Goal: Task Accomplishment & Management: Complete application form

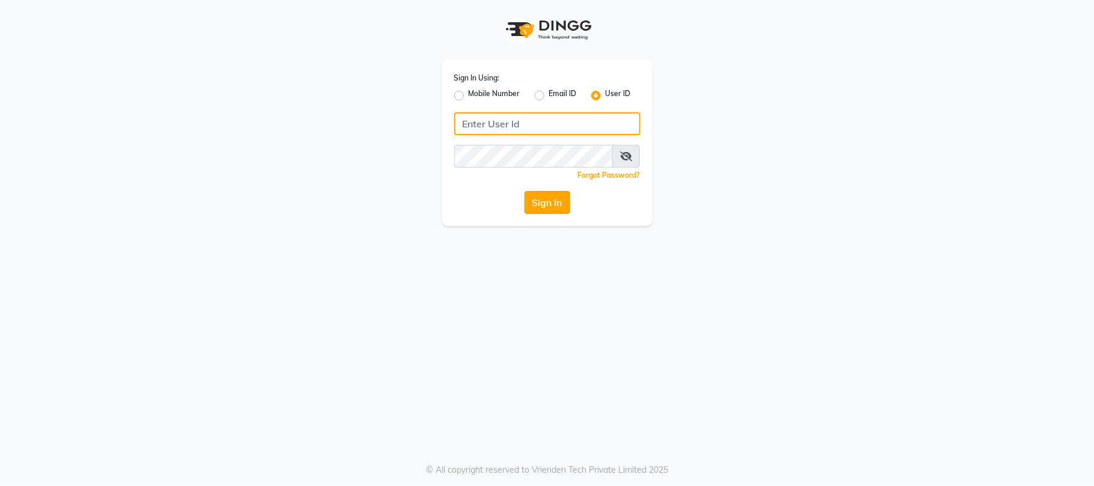
type input "sn"
click at [539, 193] on button "Sign In" at bounding box center [547, 202] width 46 height 23
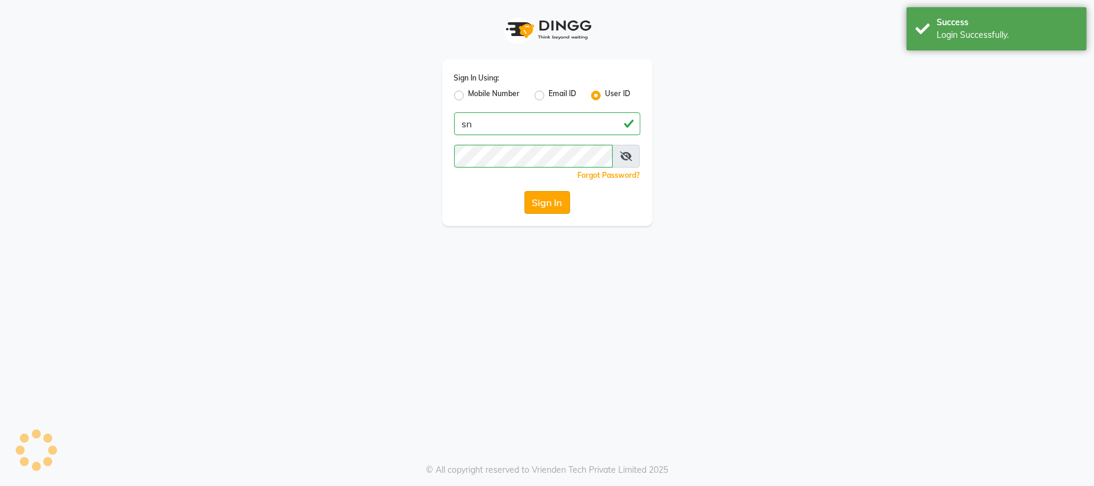
select select "service"
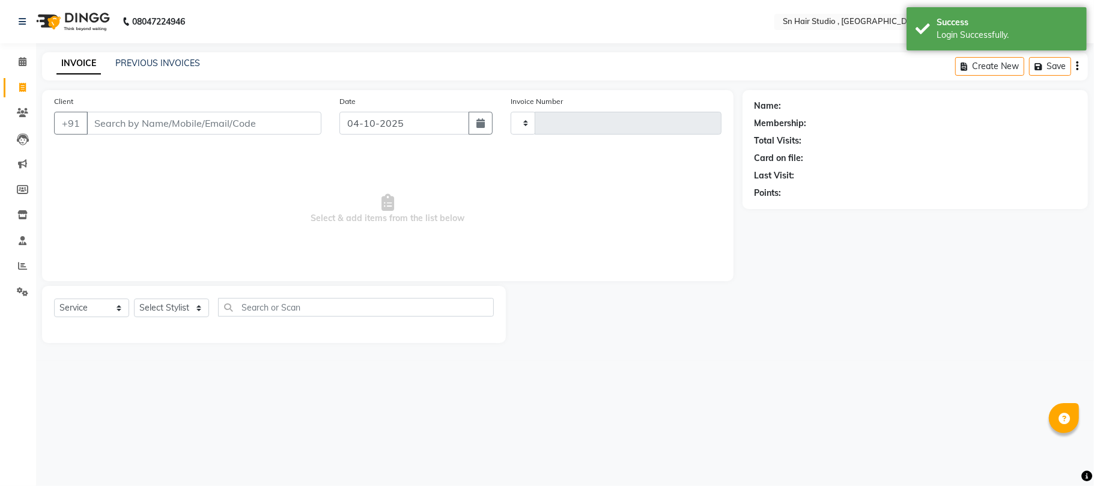
type input "1801"
select select "en"
select select "6415"
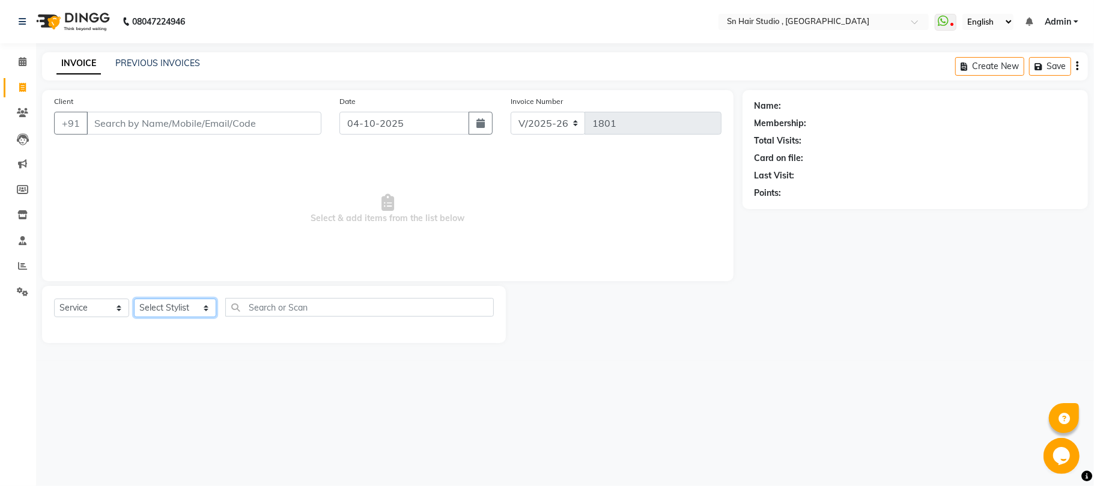
click at [147, 307] on select "Select Stylist Husain mahi nishita pratiksha sajid shahid hair barber" at bounding box center [175, 307] width 82 height 19
select select "58014"
click at [134, 298] on select "Select Stylist Husain mahi nishita pratiksha sajid shahid hair barber" at bounding box center [175, 307] width 82 height 19
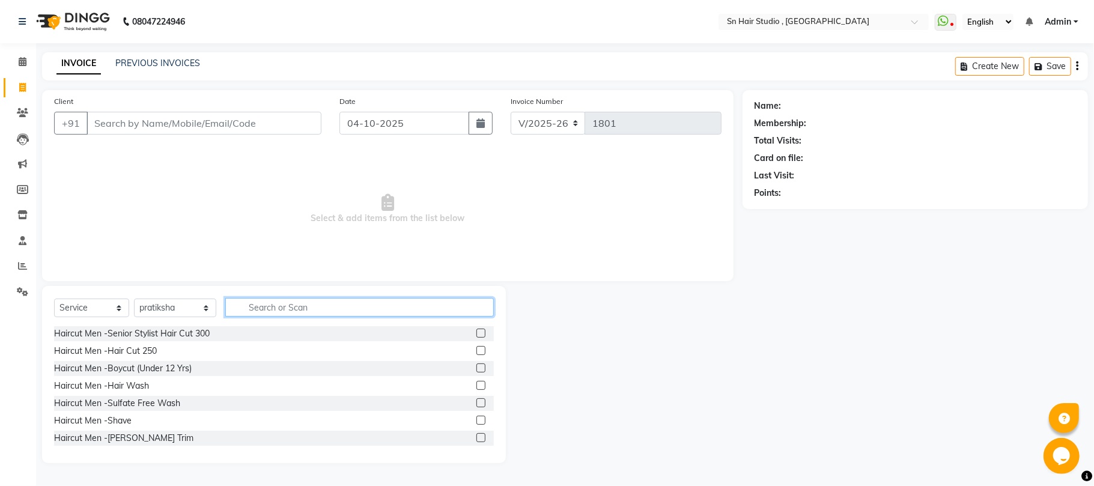
click at [288, 311] on input "text" at bounding box center [359, 307] width 268 height 19
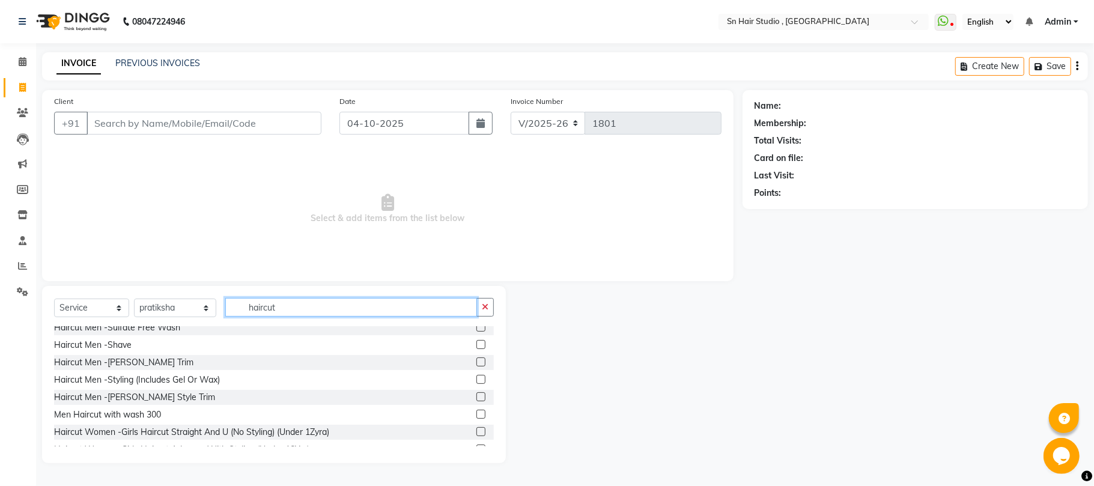
scroll to position [176, 0]
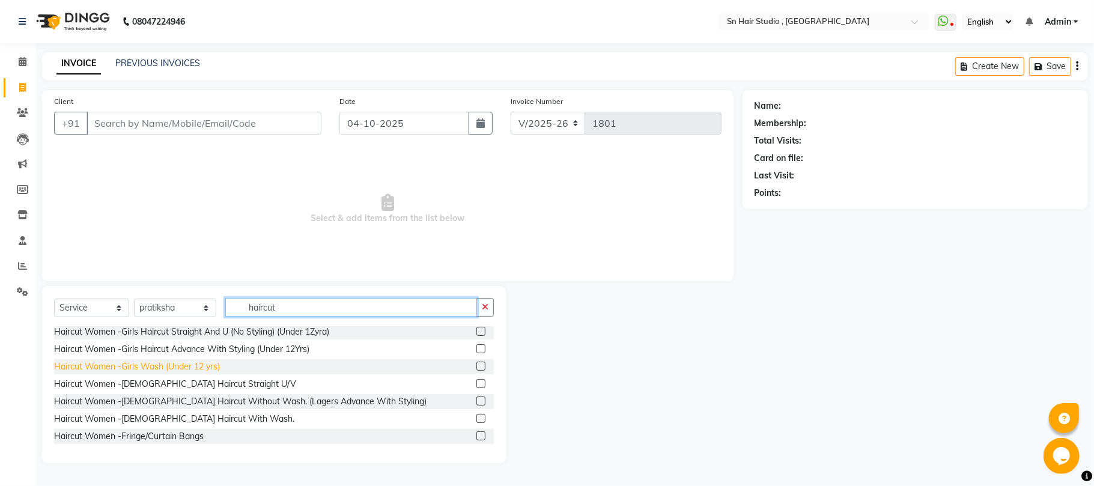
type input "haircut"
click at [205, 364] on div "Haircut Women -Girls Wash (Under 12 yrs)" at bounding box center [137, 366] width 166 height 13
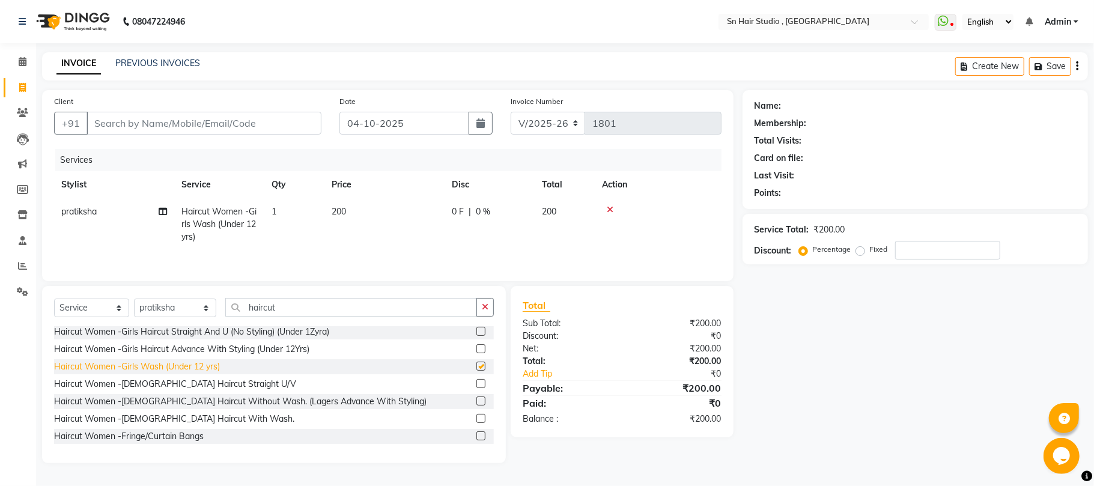
checkbox input "false"
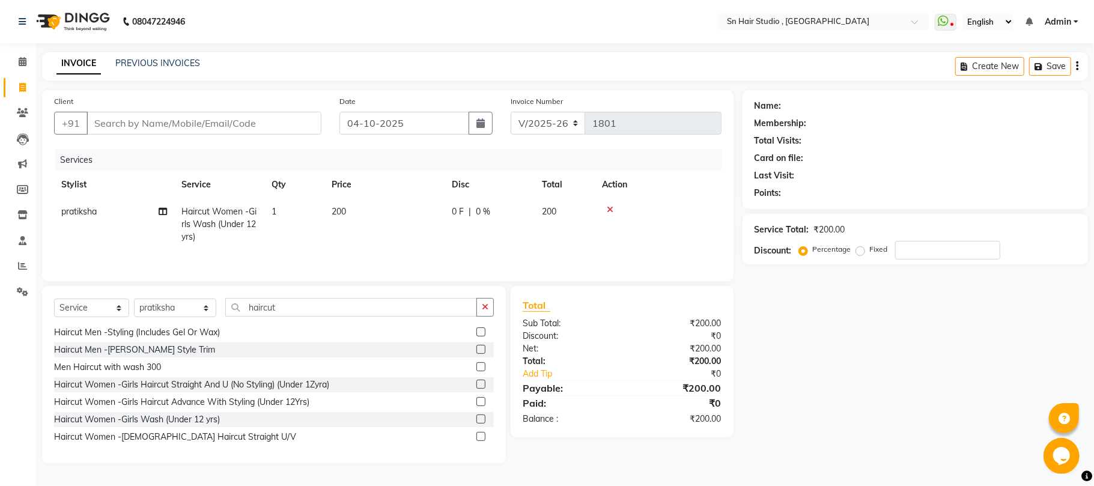
scroll to position [96, 0]
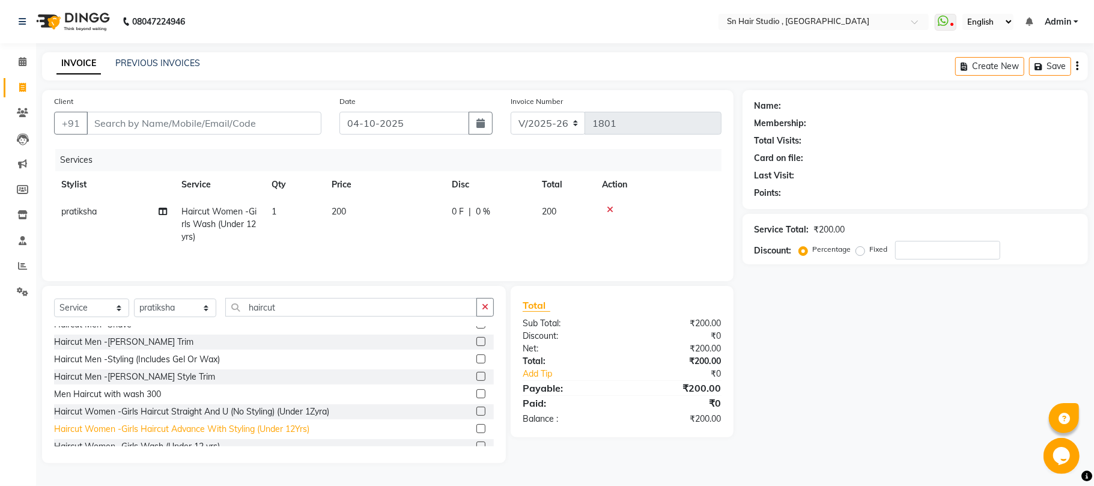
click at [219, 430] on div "Haircut Women -Girls Haircut Advance With Styling (Under 12Yrs)" at bounding box center [181, 429] width 255 height 13
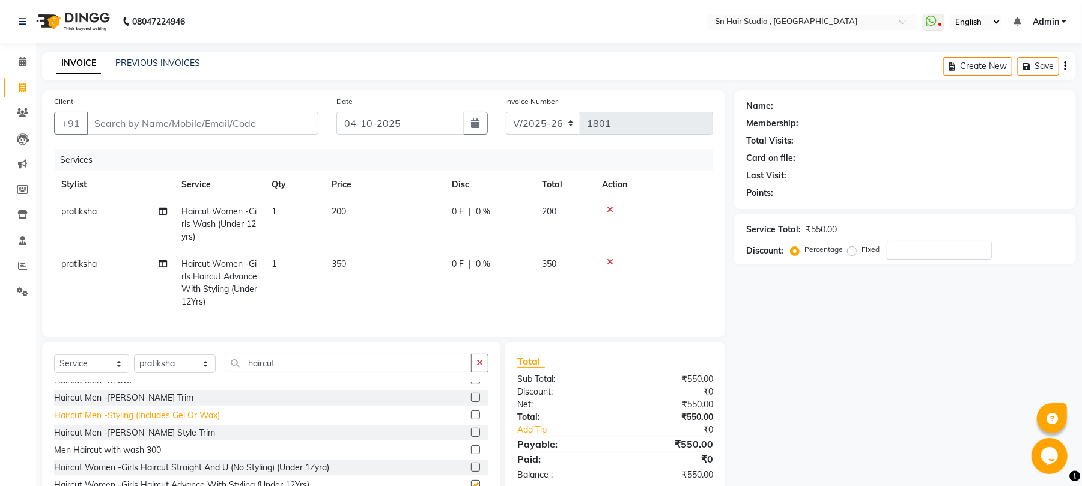
checkbox input "false"
click at [611, 263] on icon at bounding box center [610, 262] width 7 height 8
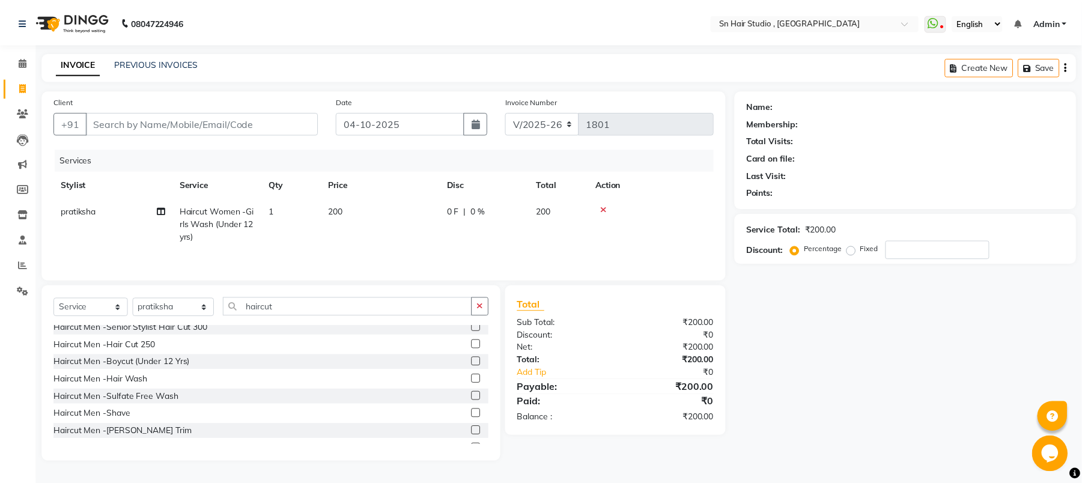
scroll to position [0, 0]
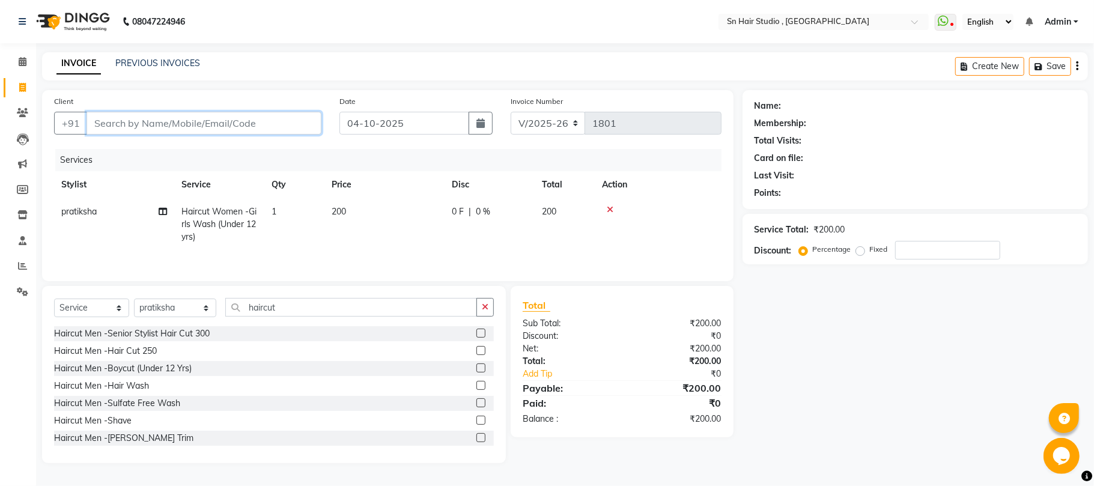
click at [210, 132] on input "Client" at bounding box center [203, 123] width 235 height 23
drag, startPoint x: 171, startPoint y: 133, endPoint x: 162, endPoint y: 517, distance: 384.5
drag, startPoint x: 162, startPoint y: 517, endPoint x: 771, endPoint y: 198, distance: 687.7
click at [931, 393] on div "Name: Membership: Total Visits: Card on file: Last Visit: Points: Service Total…" at bounding box center [919, 276] width 354 height 373
click at [289, 119] on input "Client" at bounding box center [203, 123] width 235 height 23
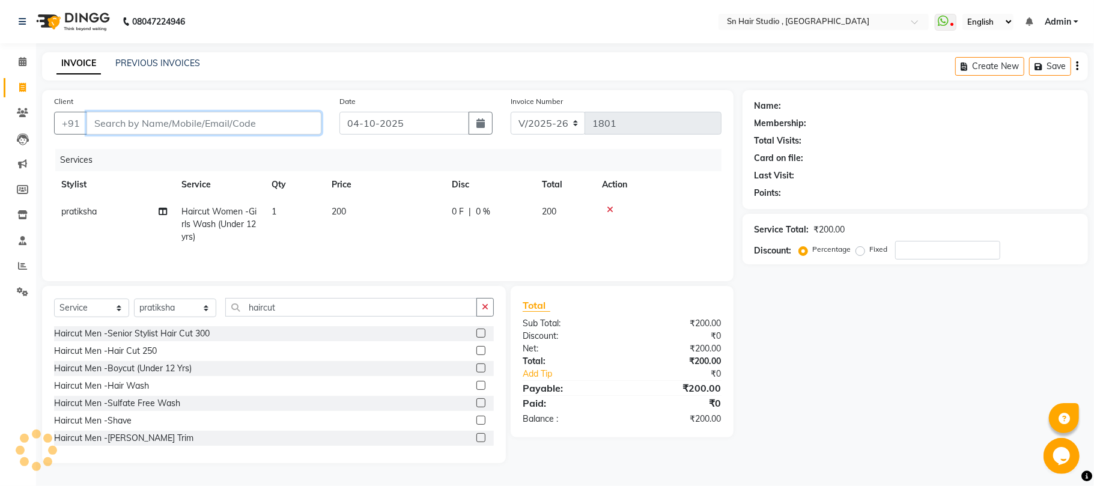
type input "9"
type input "0"
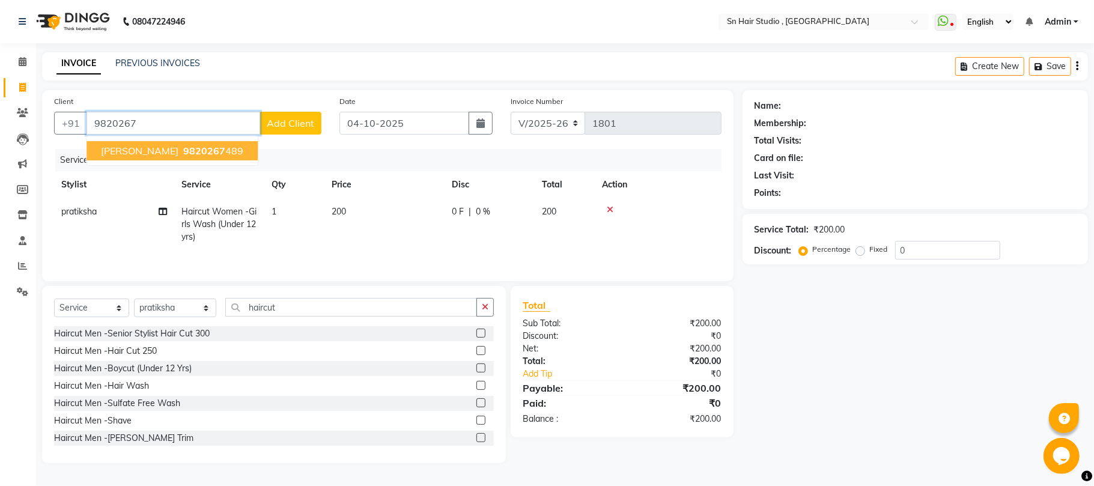
drag, startPoint x: 195, startPoint y: 151, endPoint x: 256, endPoint y: 195, distance: 75.0
click at [199, 154] on span "9820267" at bounding box center [204, 151] width 42 height 12
type input "9820267489"
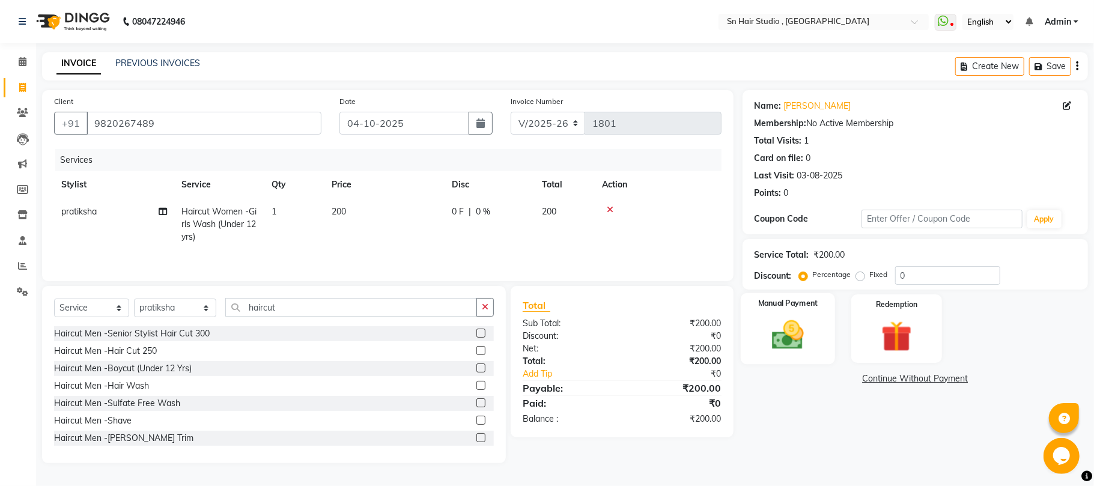
click at [793, 318] on img at bounding box center [788, 334] width 52 height 37
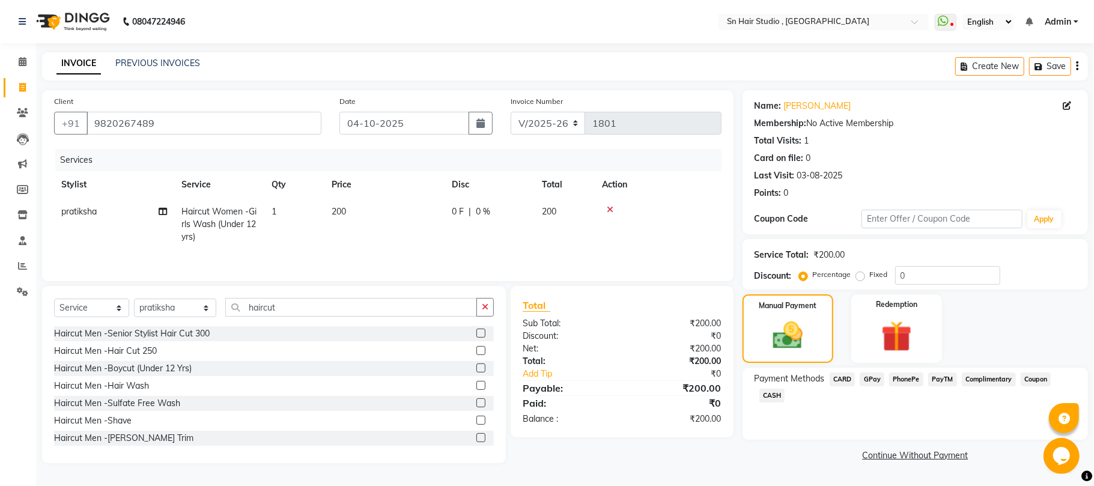
click at [870, 384] on span "GPay" at bounding box center [871, 379] width 25 height 14
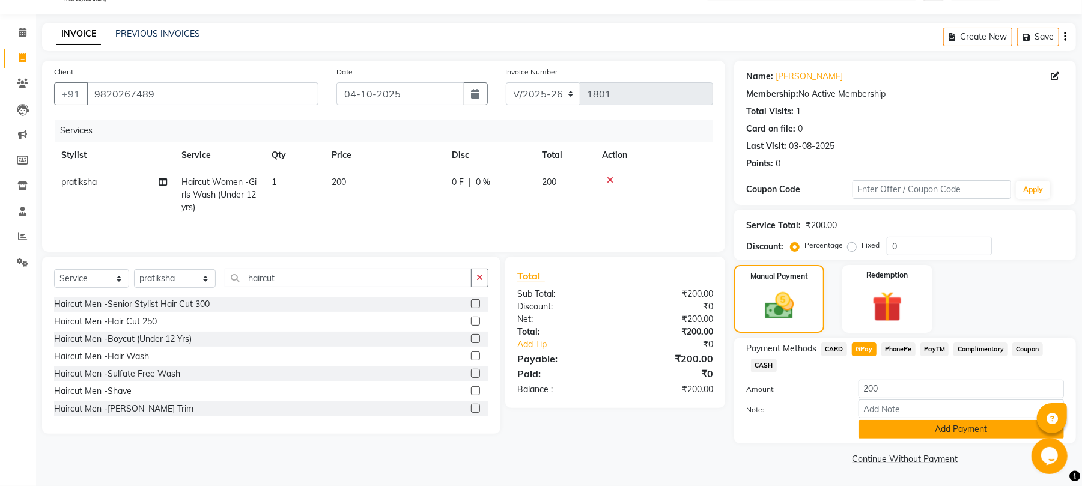
click at [880, 428] on button "Add Payment" at bounding box center [960, 429] width 205 height 19
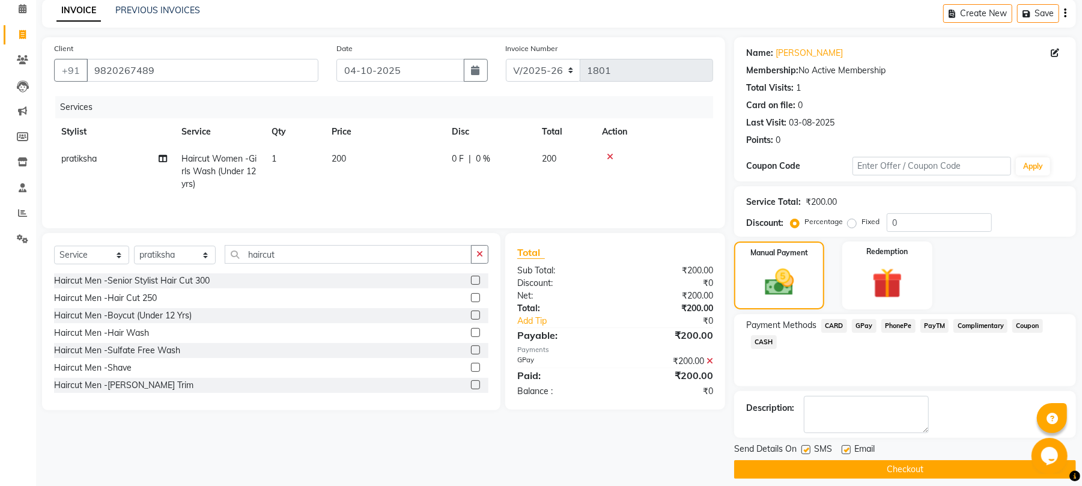
scroll to position [65, 0]
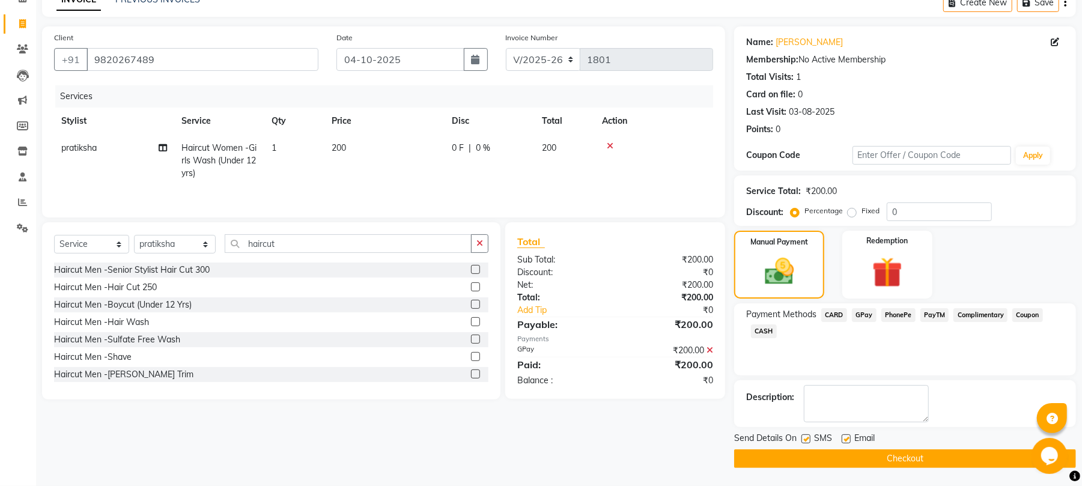
click at [851, 456] on button "Checkout" at bounding box center [905, 458] width 342 height 19
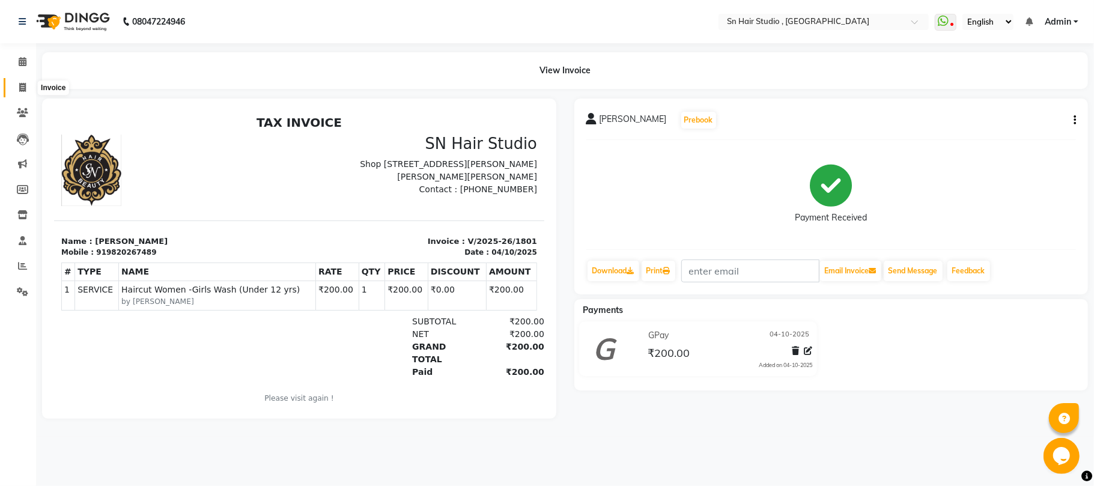
click at [19, 87] on icon at bounding box center [22, 87] width 7 height 9
select select "service"
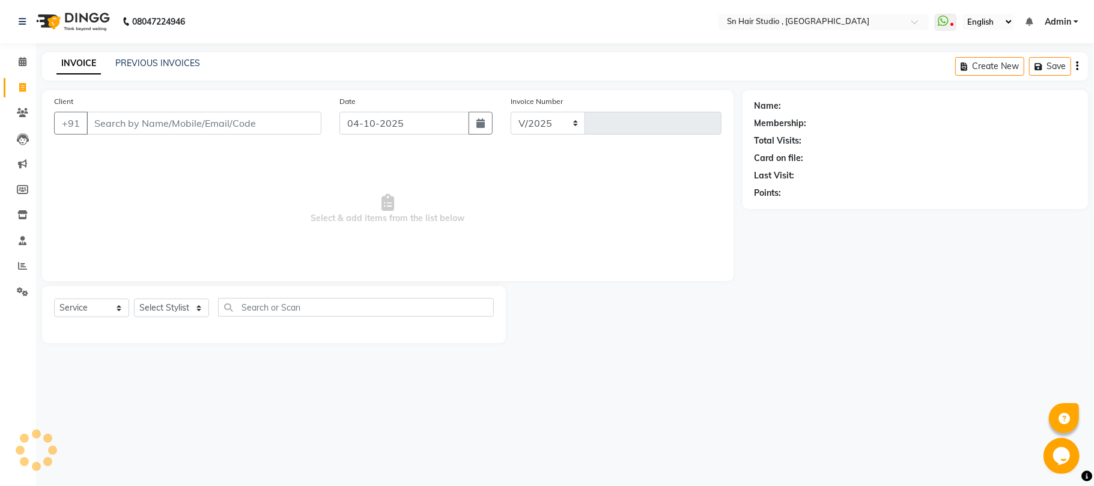
select select "6415"
type input "1802"
click at [119, 116] on input "Client" at bounding box center [203, 123] width 235 height 23
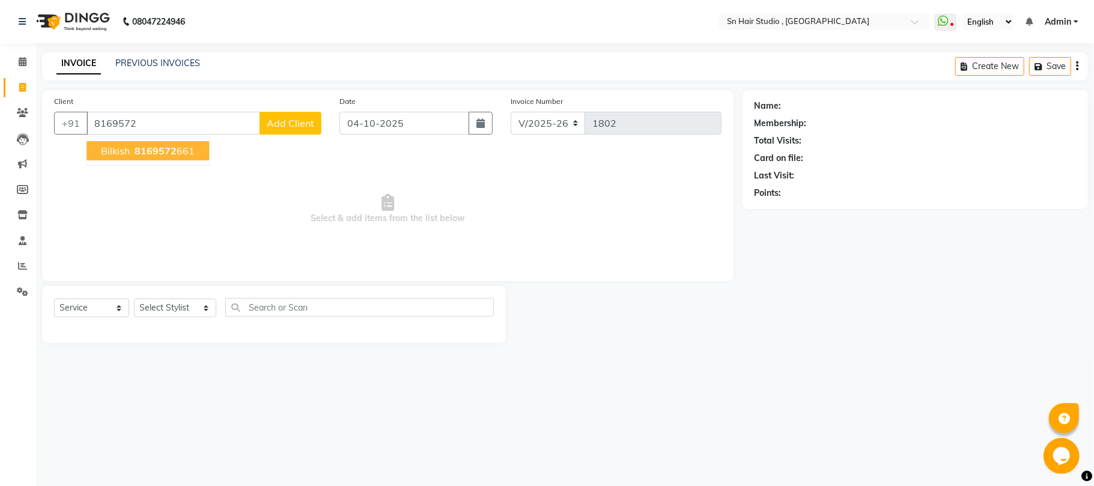
click at [116, 145] on span "bilkish" at bounding box center [115, 151] width 29 height 12
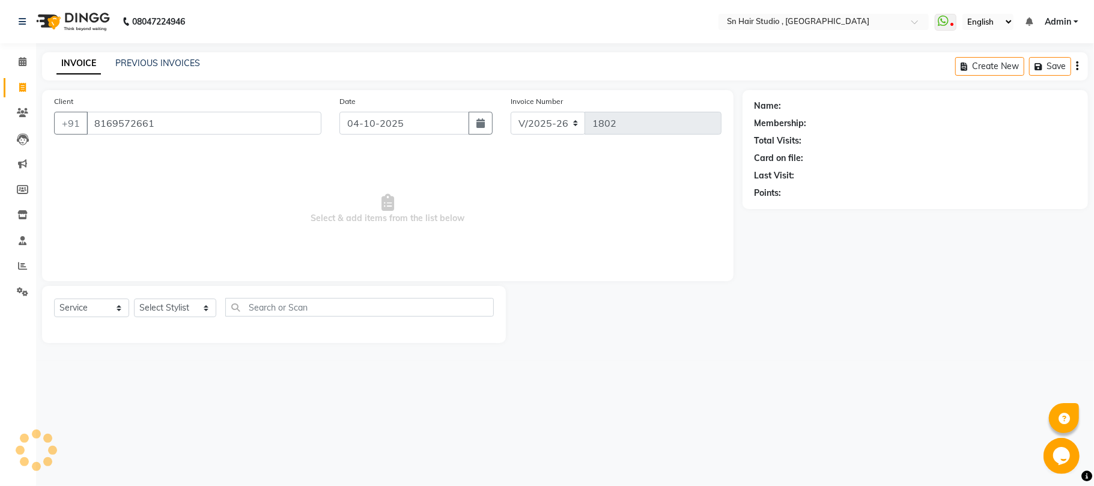
type input "8169572661"
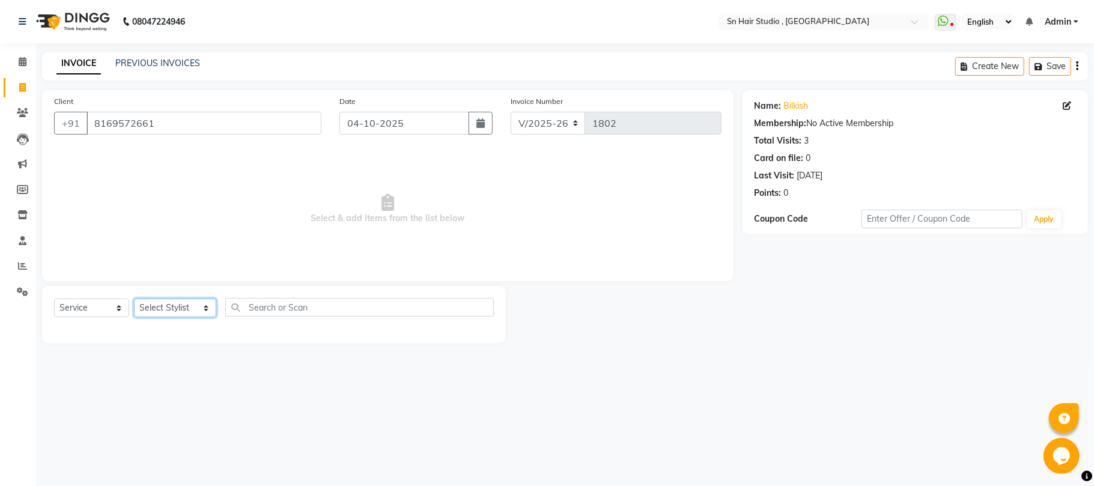
click at [161, 308] on select "Select Stylist Husain mahi nishita pratiksha sajid shahid hair barber" at bounding box center [175, 307] width 82 height 19
select select "58014"
click at [134, 298] on select "Select Stylist Husain mahi nishita pratiksha sajid shahid hair barber" at bounding box center [175, 307] width 82 height 19
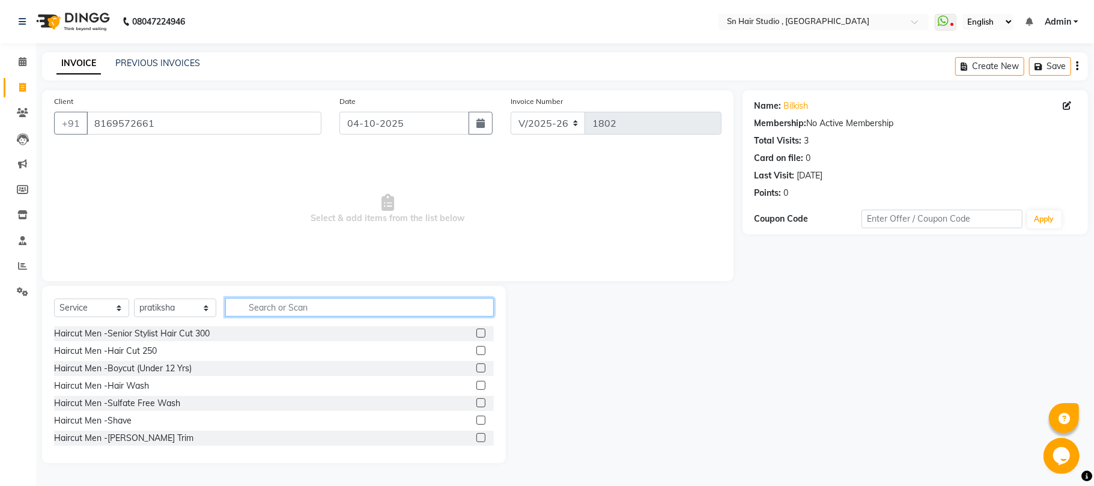
click at [280, 306] on input "text" at bounding box center [359, 307] width 268 height 19
type input "face"
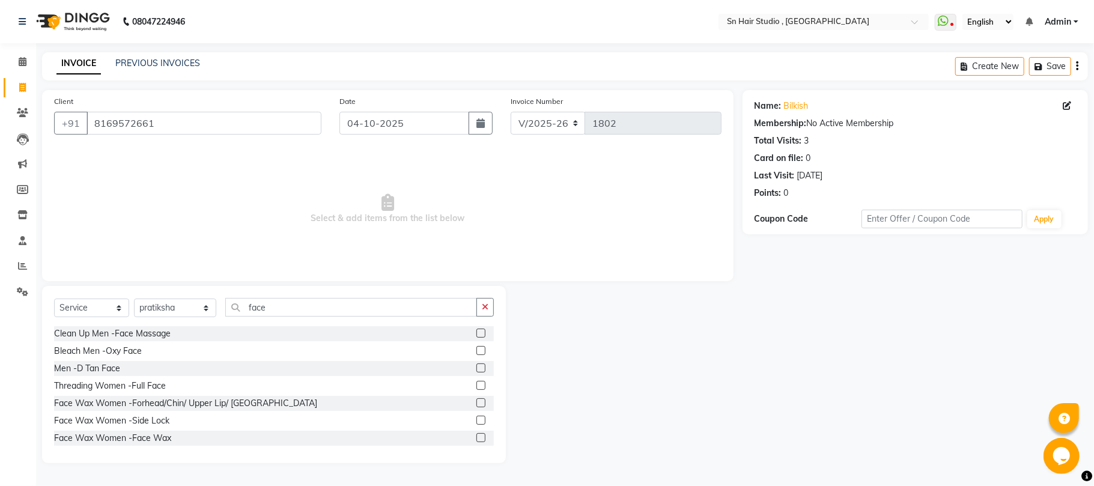
click at [476, 438] on label at bounding box center [480, 437] width 9 height 9
click at [476, 438] on input "checkbox" at bounding box center [480, 438] width 8 height 8
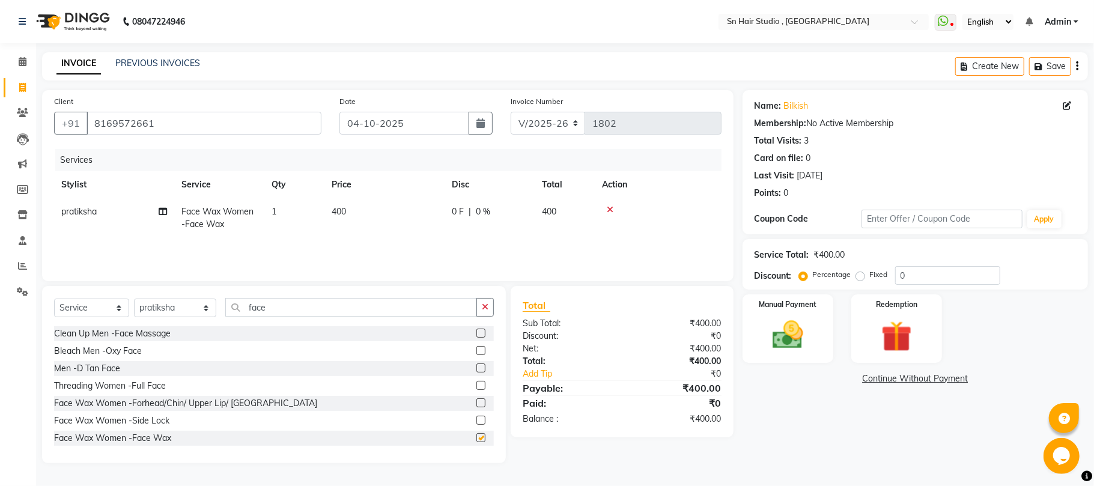
checkbox input "false"
click at [295, 307] on input "face" at bounding box center [351, 307] width 252 height 19
type input "f"
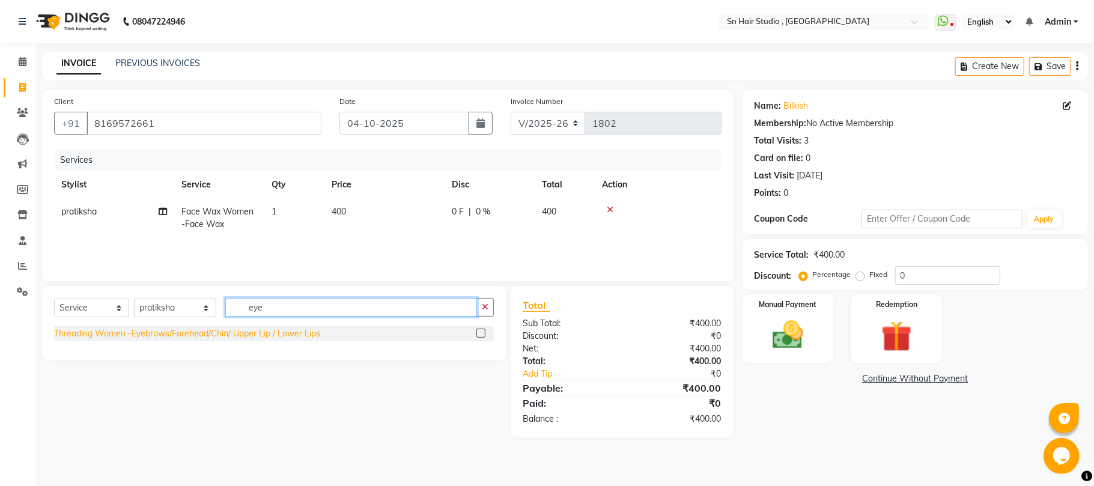
type input "eye"
click at [283, 335] on div "Threading Women -Eyebrows/Forehead/Chin/ Upper Lip / Lower Lips" at bounding box center [187, 333] width 266 height 13
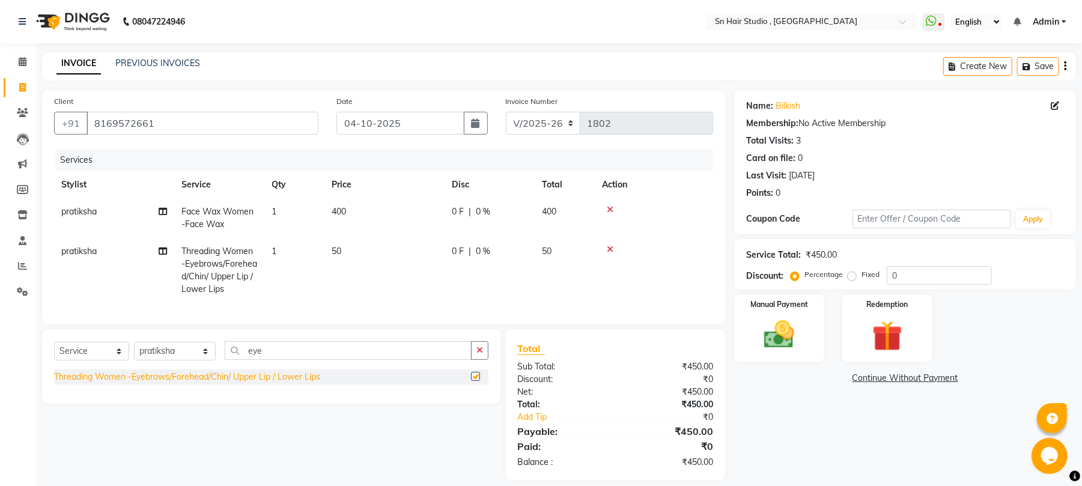
checkbox input "false"
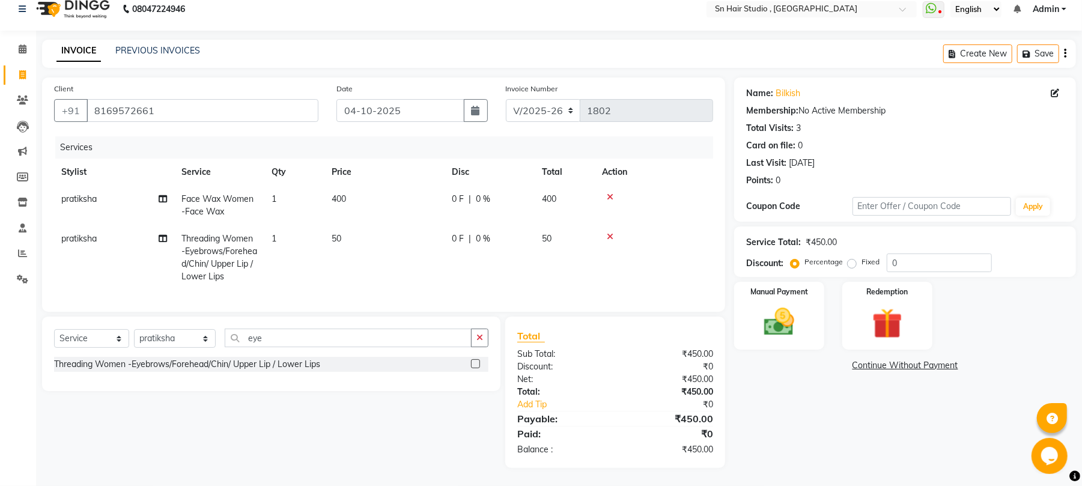
scroll to position [25, 0]
click at [774, 304] on img at bounding box center [779, 322] width 52 height 37
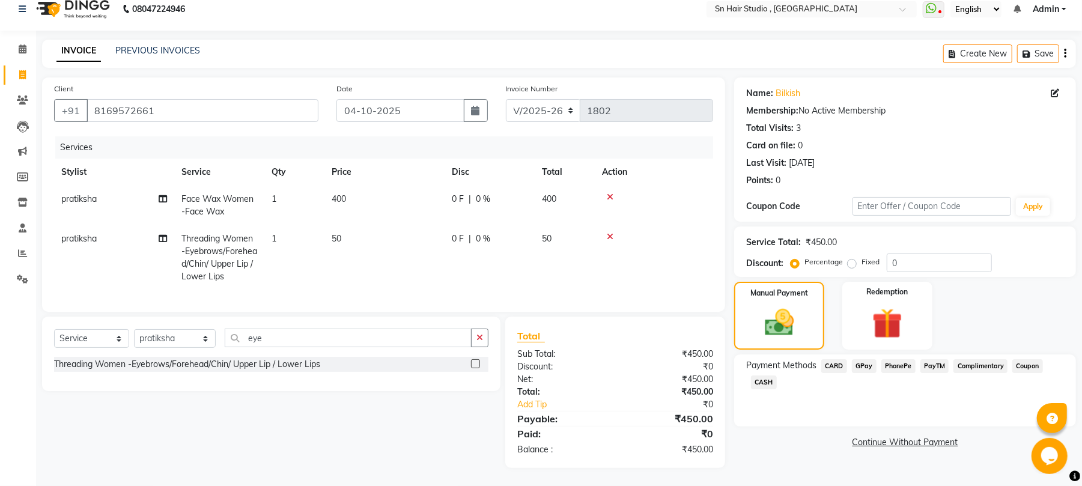
click at [861, 359] on span "GPay" at bounding box center [864, 366] width 25 height 14
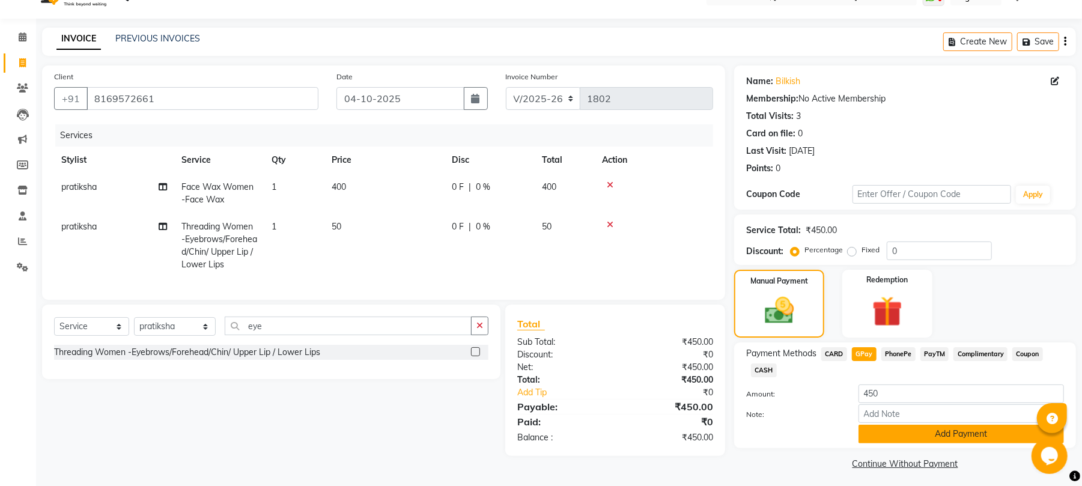
click at [975, 430] on button "Add Payment" at bounding box center [960, 434] width 205 height 19
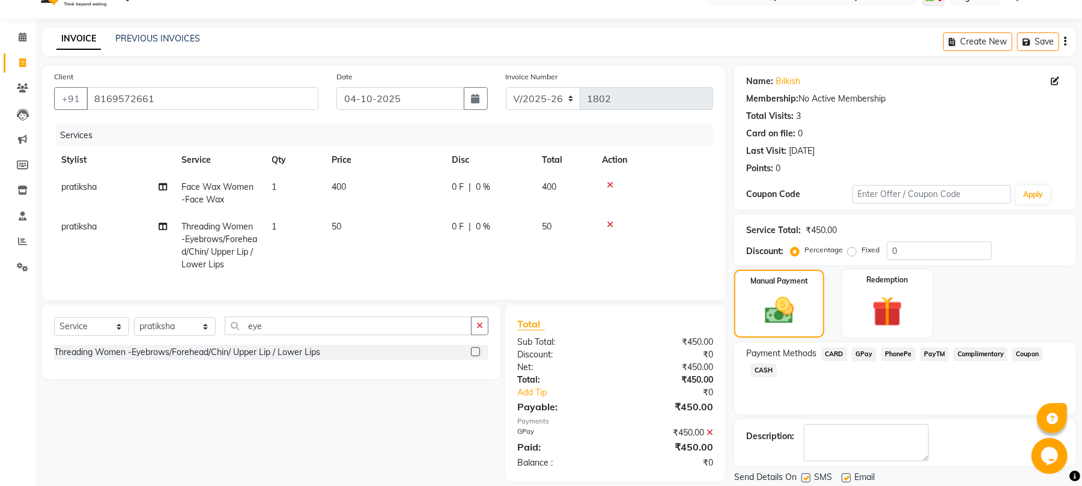
click at [975, 430] on div "Description:" at bounding box center [905, 442] width 318 height 37
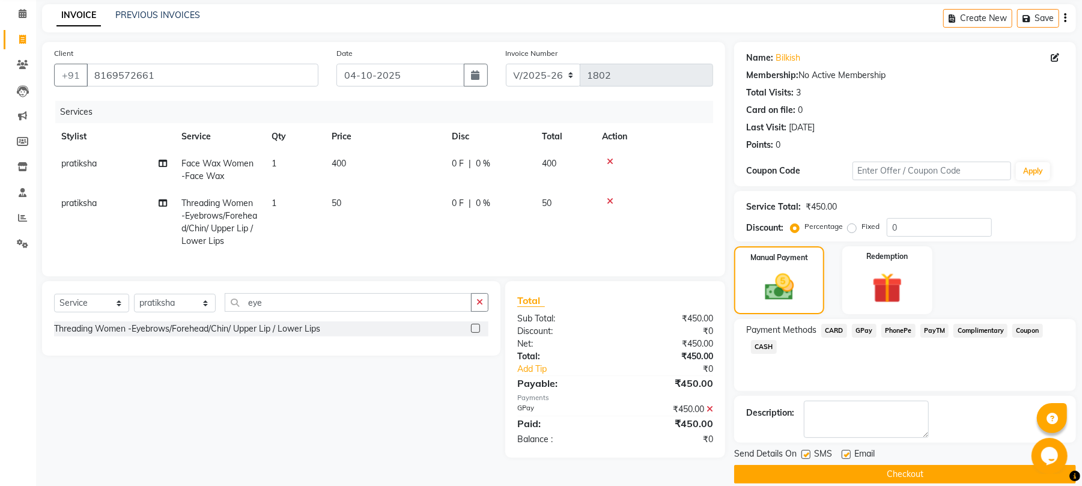
scroll to position [65, 0]
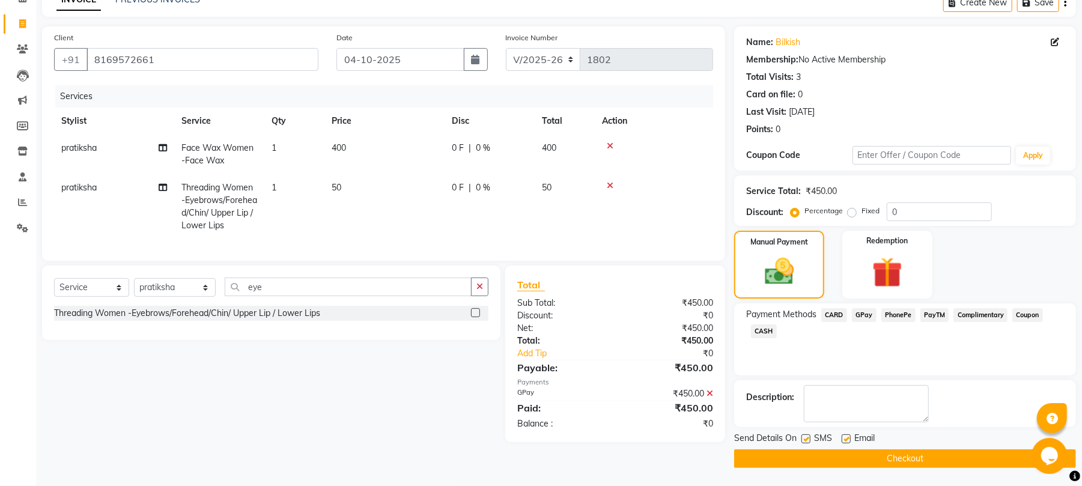
click at [980, 412] on div "Description:" at bounding box center [905, 403] width 318 height 37
click at [931, 447] on div "Send Details On SMS Email Checkout" at bounding box center [905, 450] width 342 height 36
click at [928, 455] on button "Checkout" at bounding box center [905, 458] width 342 height 19
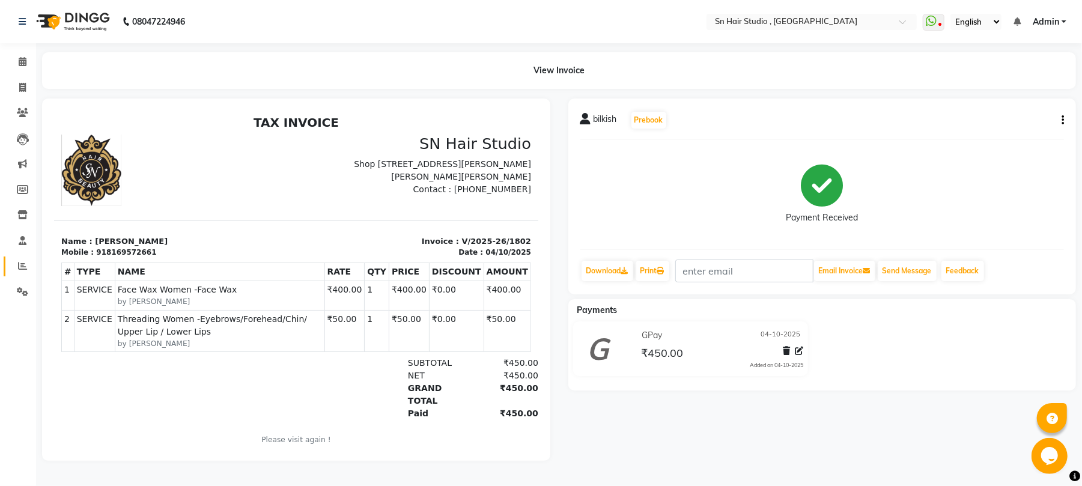
click at [22, 262] on icon at bounding box center [22, 265] width 9 height 9
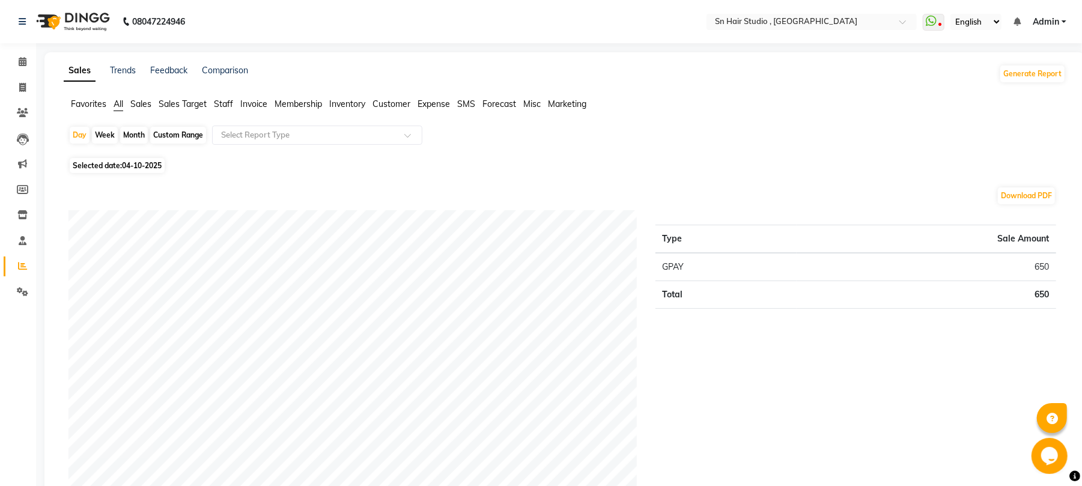
click at [229, 104] on span "Staff" at bounding box center [223, 103] width 19 height 11
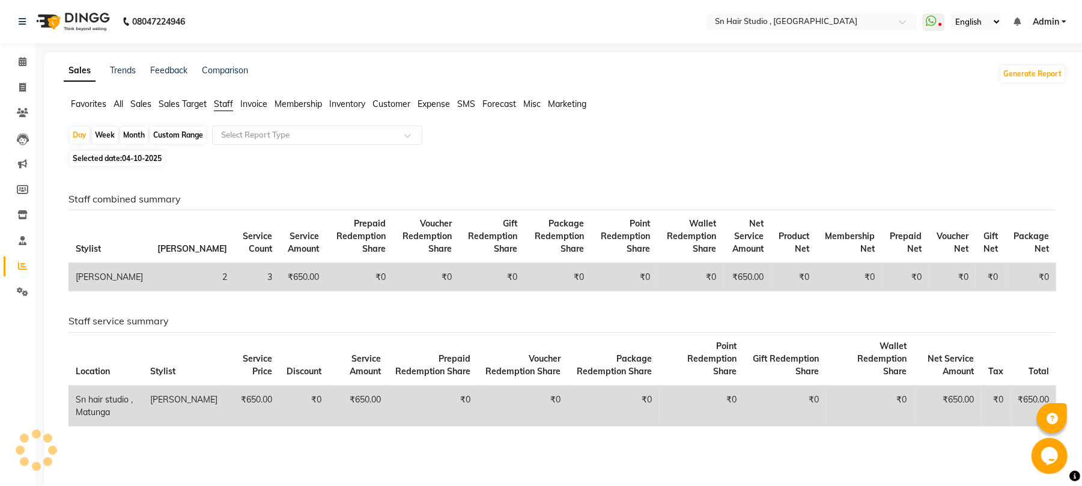
click at [131, 133] on div "Month" at bounding box center [134, 135] width 28 height 17
select select "10"
select select "2025"
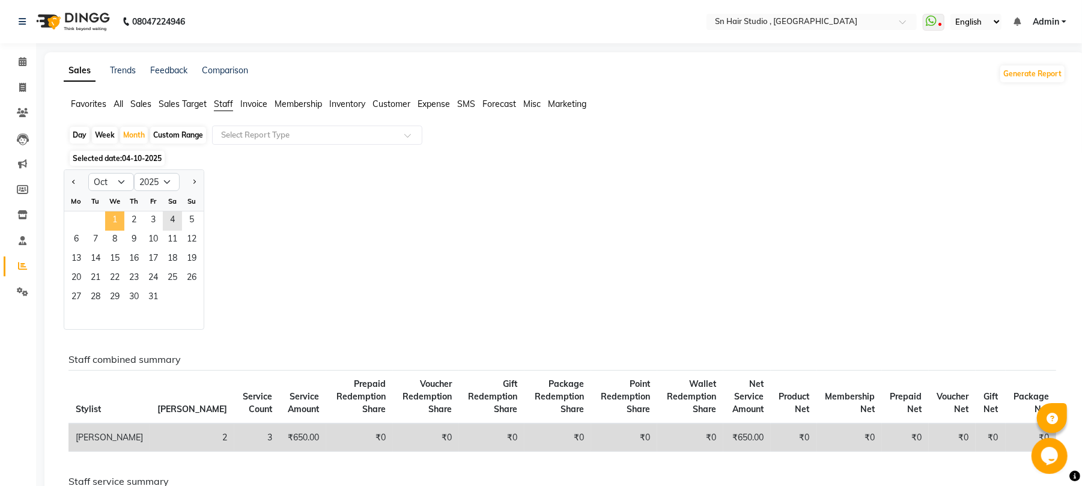
click at [120, 219] on span "1" at bounding box center [114, 220] width 19 height 19
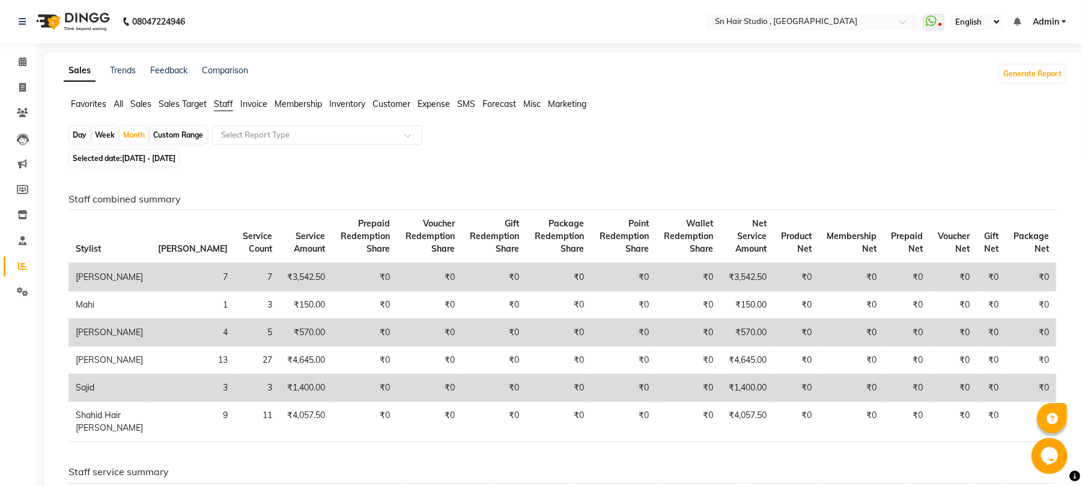
click at [76, 137] on div "Day" at bounding box center [80, 135] width 20 height 17
select select "10"
select select "2025"
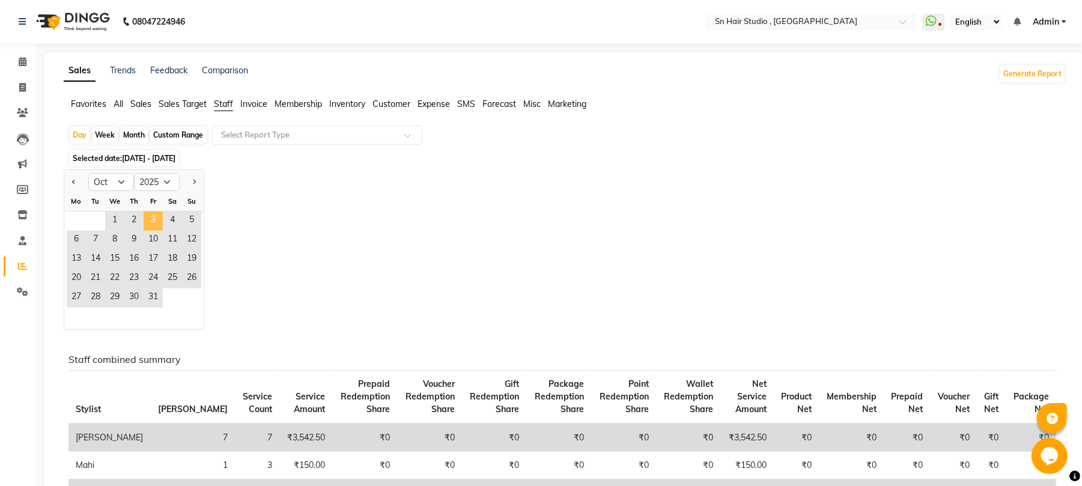
click at [147, 223] on span "3" at bounding box center [153, 220] width 19 height 19
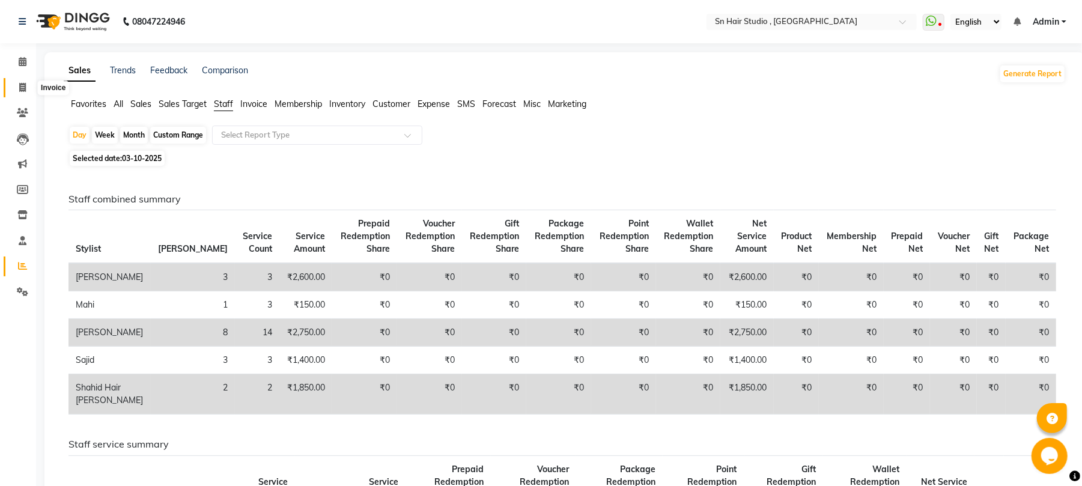
click at [25, 89] on icon at bounding box center [22, 87] width 7 height 9
select select "6415"
select select "service"
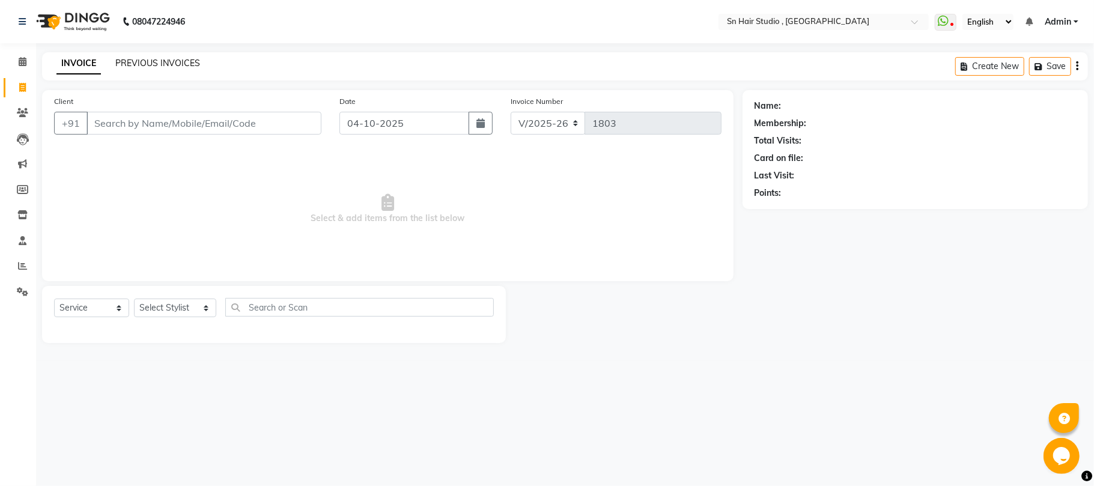
click at [159, 65] on link "PREVIOUS INVOICES" at bounding box center [157, 63] width 85 height 11
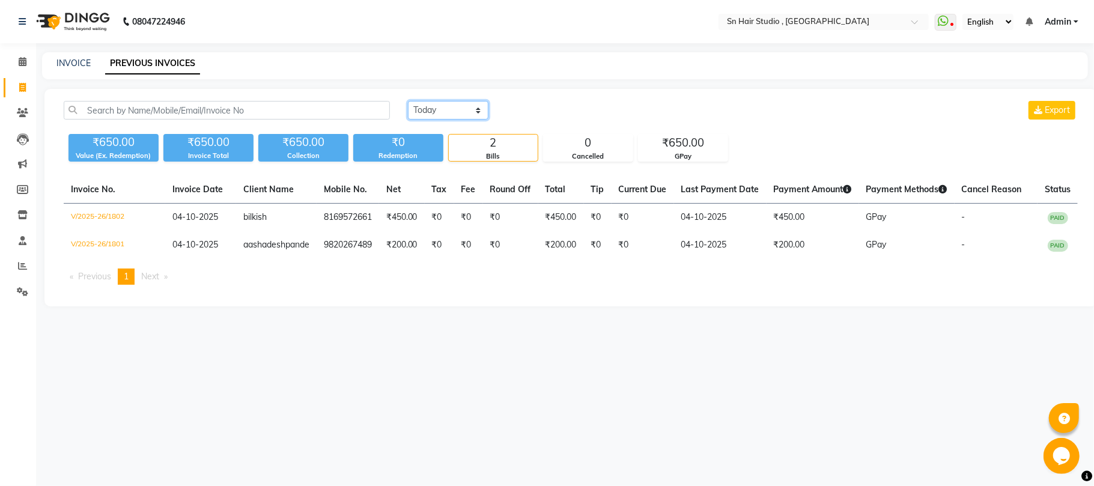
click at [441, 104] on select "Today Yesterday Custom Range" at bounding box center [448, 110] width 80 height 19
select select "yesterday"
click at [408, 101] on select "Today Yesterday Custom Range" at bounding box center [448, 110] width 80 height 19
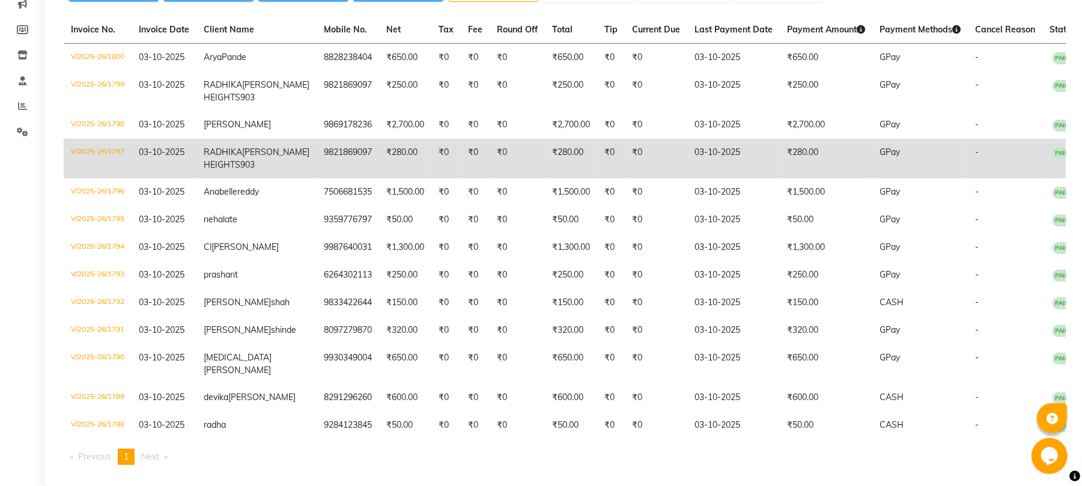
scroll to position [239, 0]
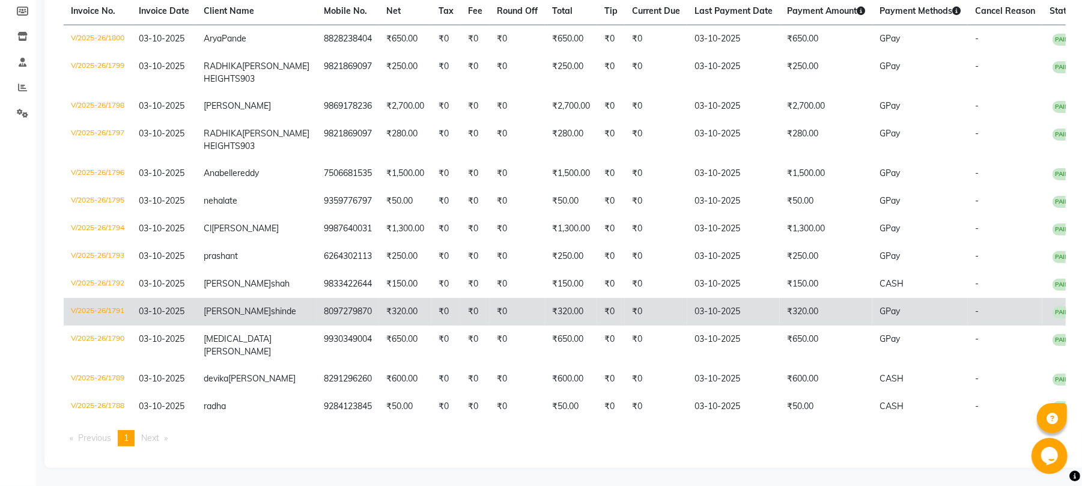
click at [316, 323] on td "8097279870" at bounding box center [347, 312] width 62 height 28
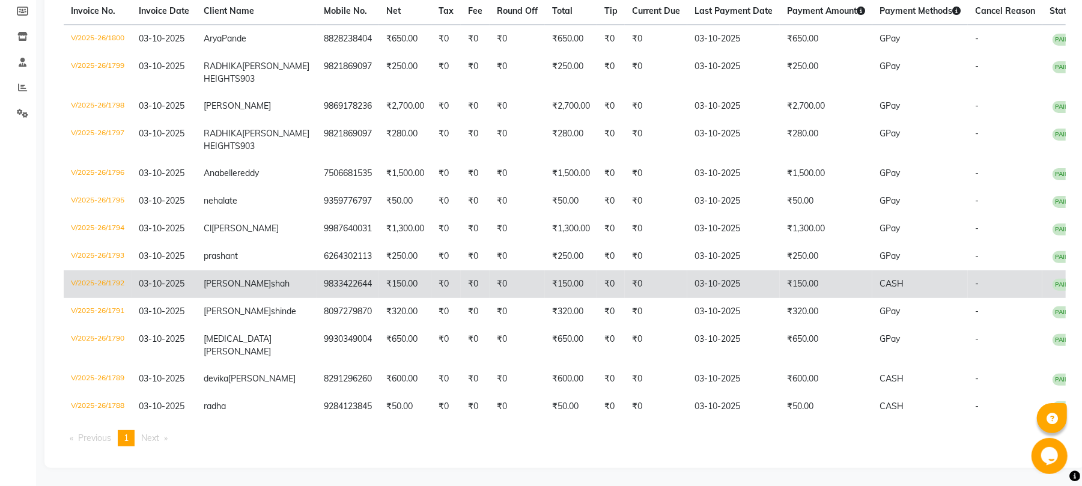
click at [246, 282] on span "hetal" at bounding box center [237, 283] width 67 height 11
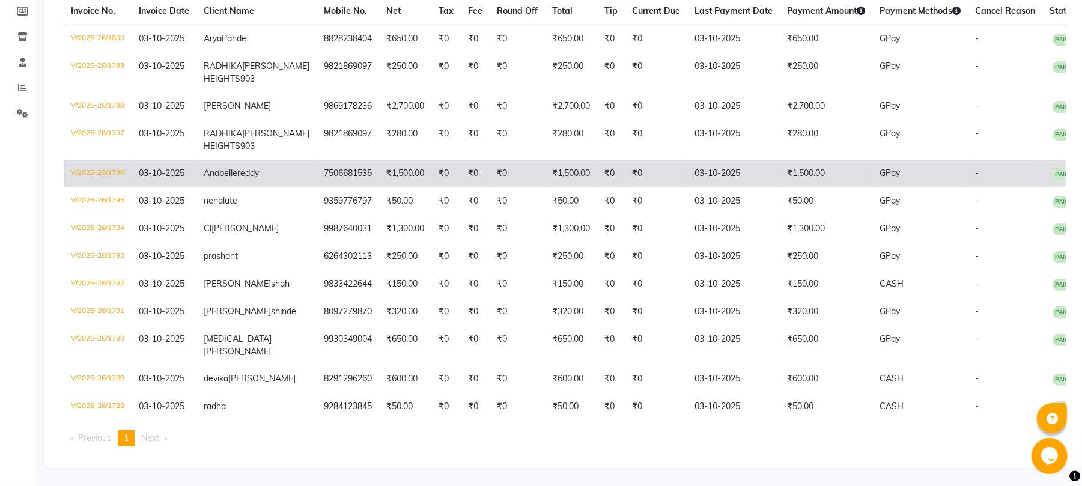
click at [234, 168] on span "Anabelle" at bounding box center [221, 173] width 34 height 11
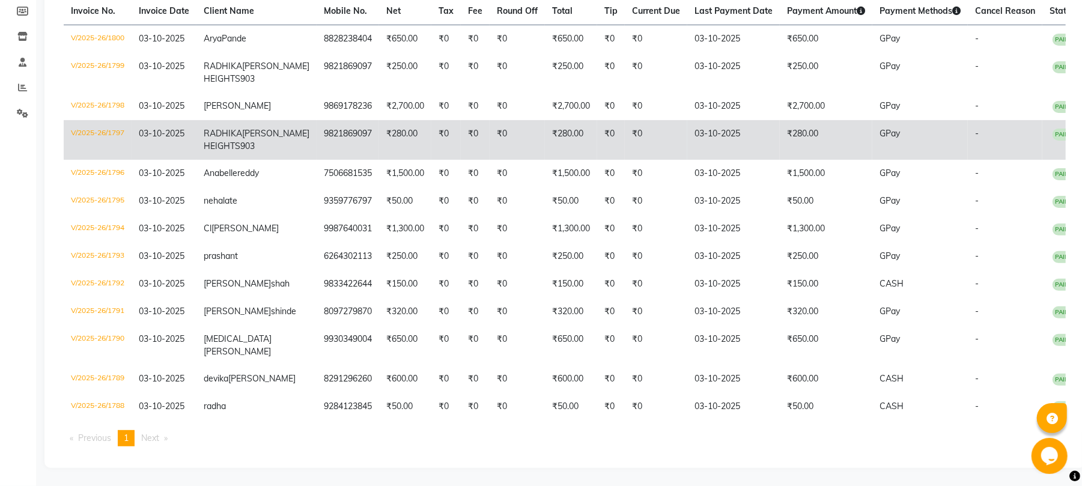
click at [316, 120] on td "9821869097" at bounding box center [347, 140] width 62 height 40
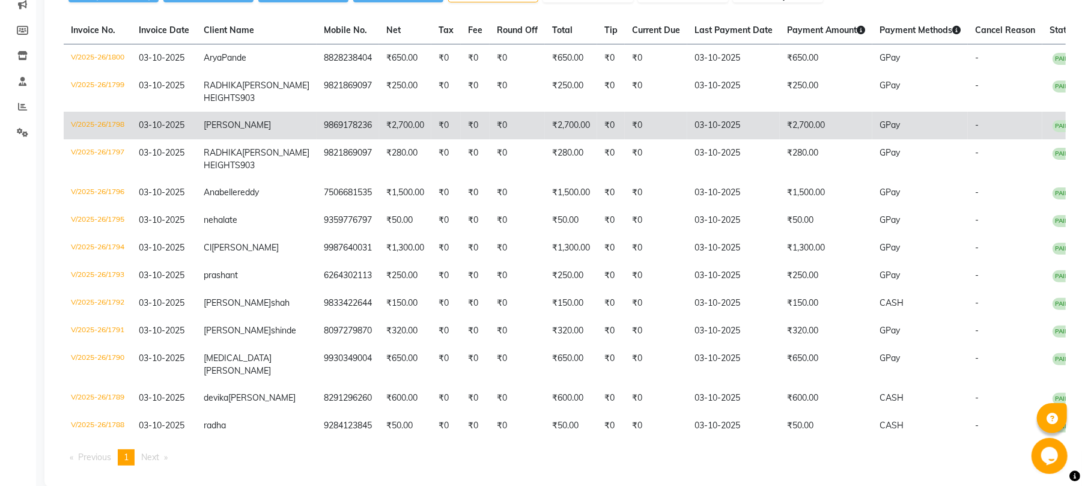
click at [286, 139] on td "krupa naik" at bounding box center [256, 126] width 120 height 28
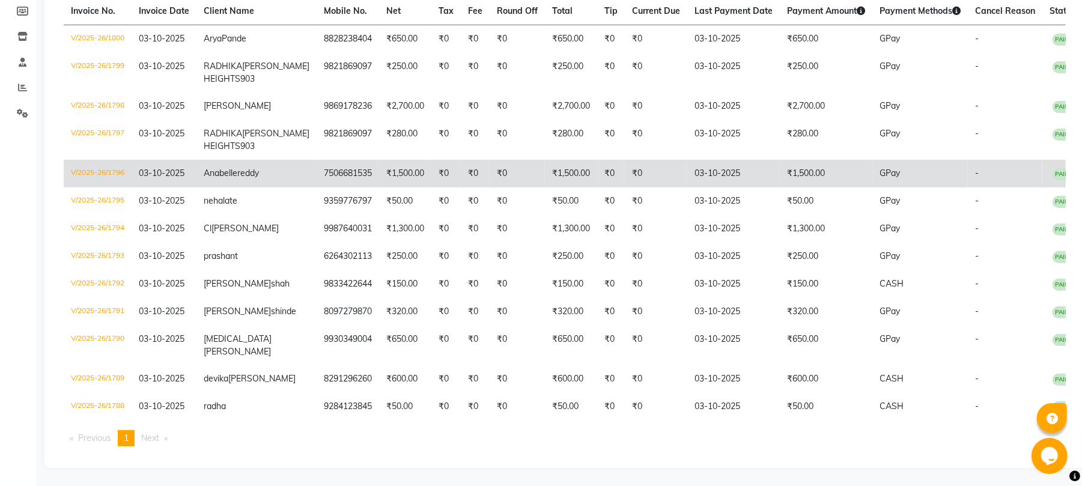
scroll to position [239, 0]
click at [288, 172] on td "Anabelle reddy" at bounding box center [256, 174] width 120 height 28
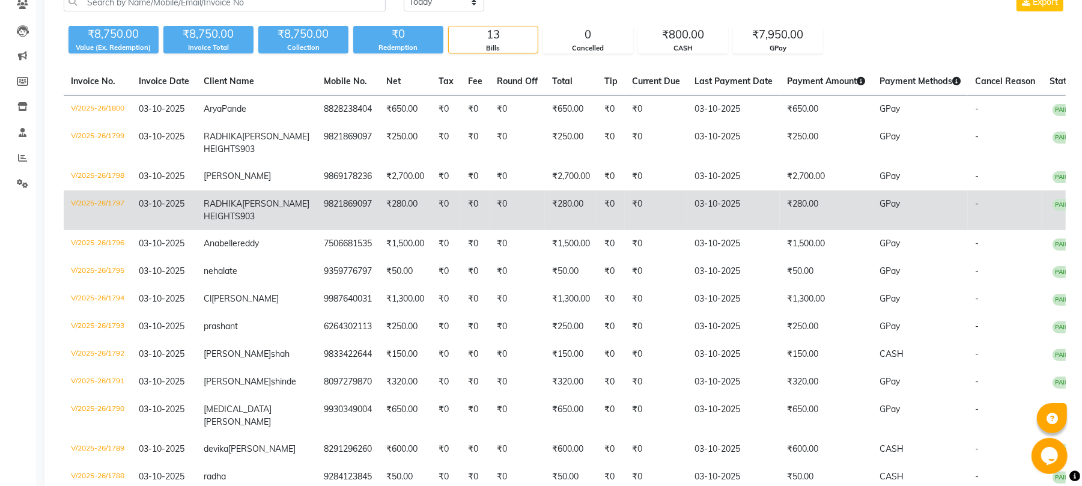
scroll to position [79, 0]
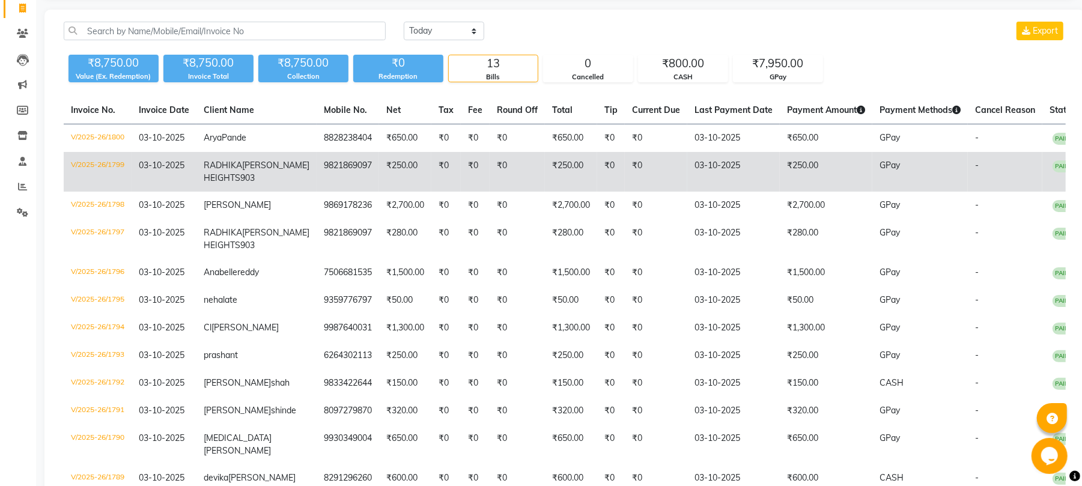
click at [267, 183] on span "KARKAR SHREEJI HEIGHTS903" at bounding box center [257, 171] width 106 height 23
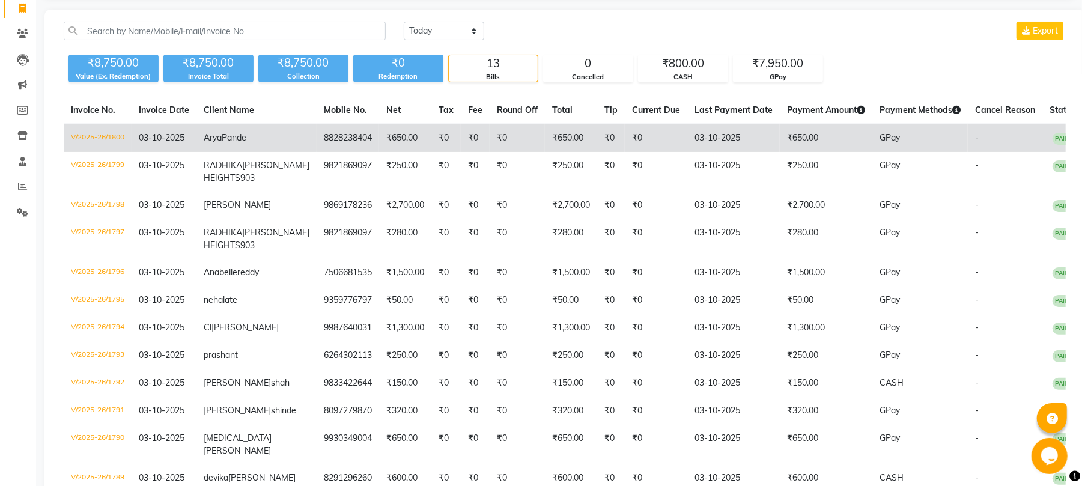
click at [316, 143] on td "8828238404" at bounding box center [347, 138] width 62 height 28
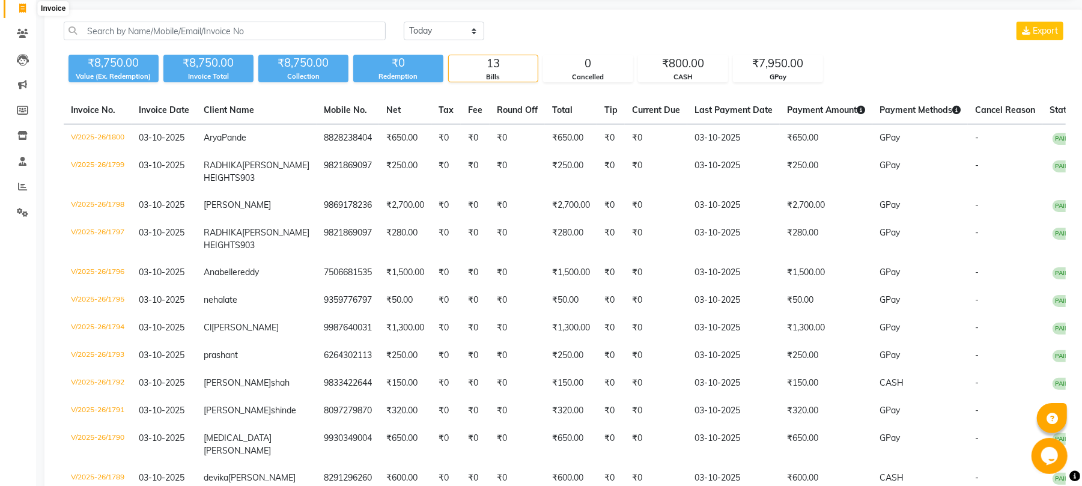
click at [19, 11] on icon at bounding box center [22, 8] width 7 height 9
select select "6415"
select select "service"
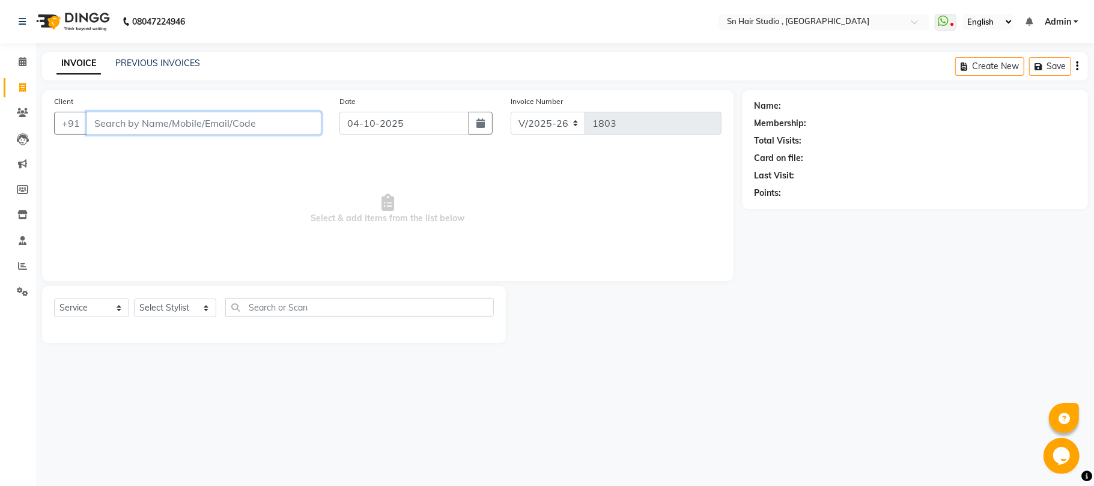
click at [129, 130] on input "Client" at bounding box center [203, 123] width 235 height 23
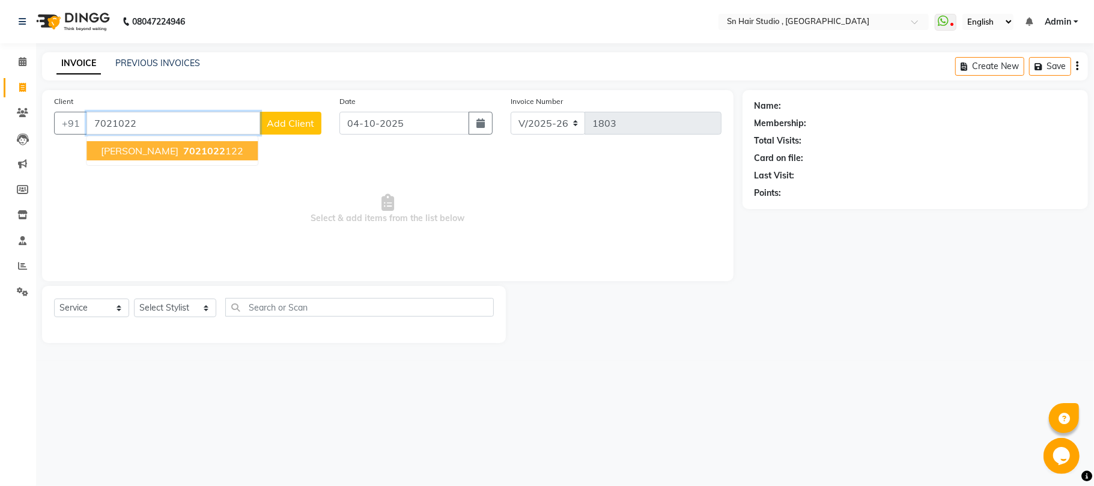
click at [118, 145] on span "manoj ambare" at bounding box center [139, 151] width 77 height 12
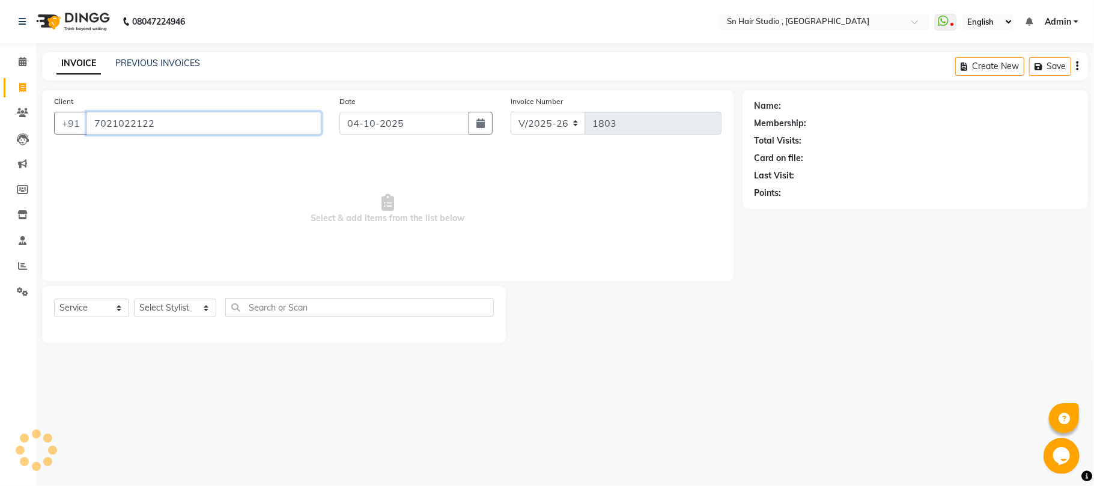
type input "7021022122"
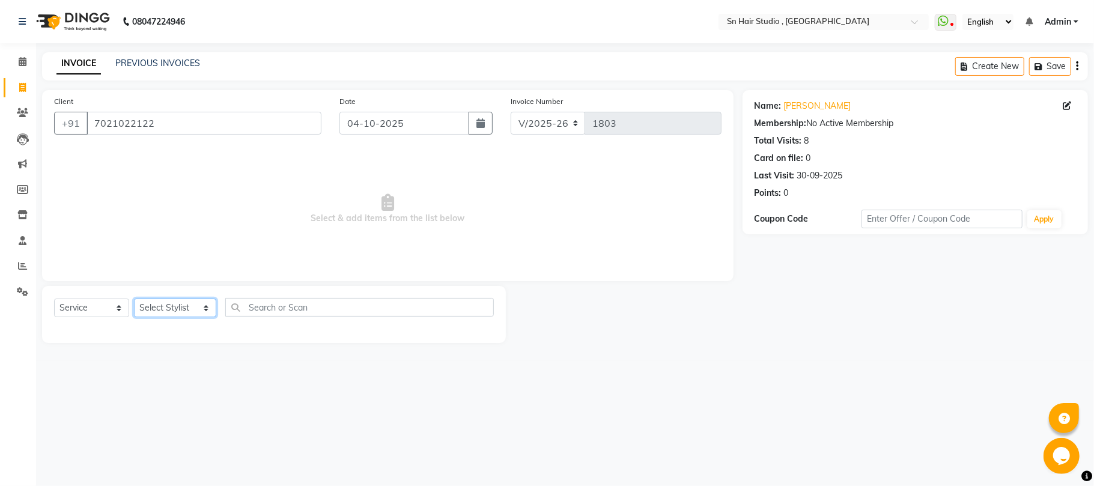
click at [172, 305] on select "Select Stylist Husain mahi nishita pratiksha sajid shahid hair barber" at bounding box center [175, 307] width 82 height 19
select select "58014"
click at [134, 298] on select "Select Stylist Husain mahi nishita pratiksha sajid shahid hair barber" at bounding box center [175, 307] width 82 height 19
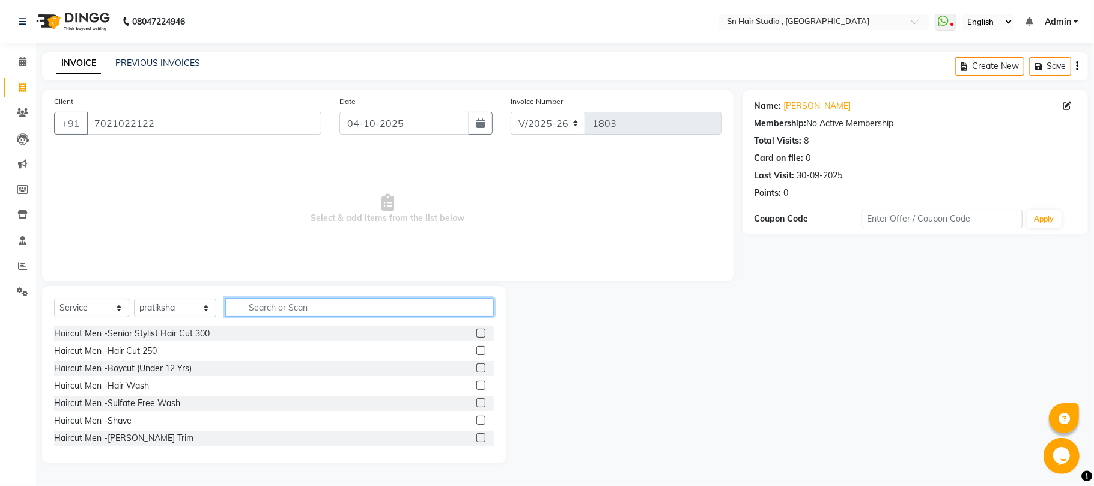
click at [267, 298] on input "text" at bounding box center [359, 307] width 268 height 19
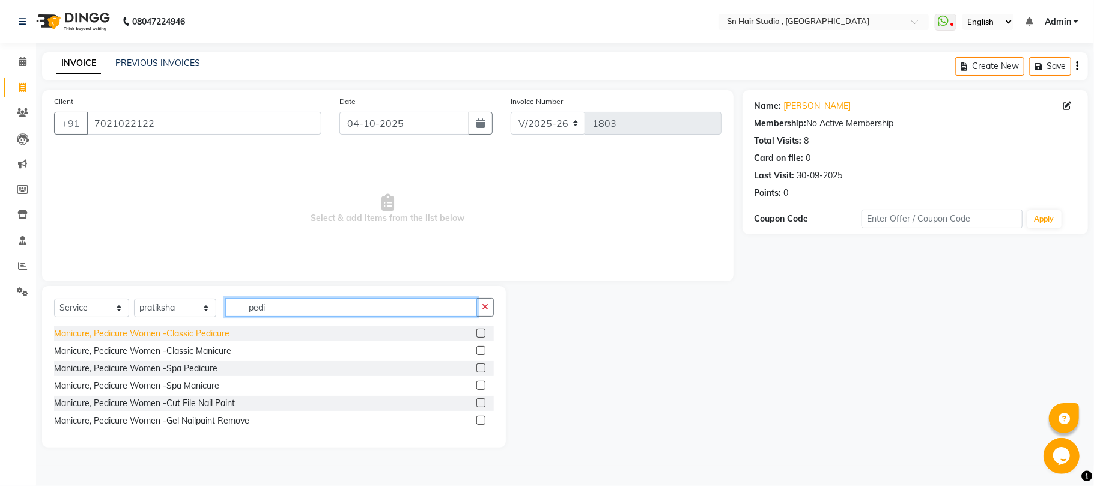
type input "pedi"
click at [193, 338] on div "Manicure, Pedicure Women -Classic Pedicure" at bounding box center [141, 333] width 175 height 13
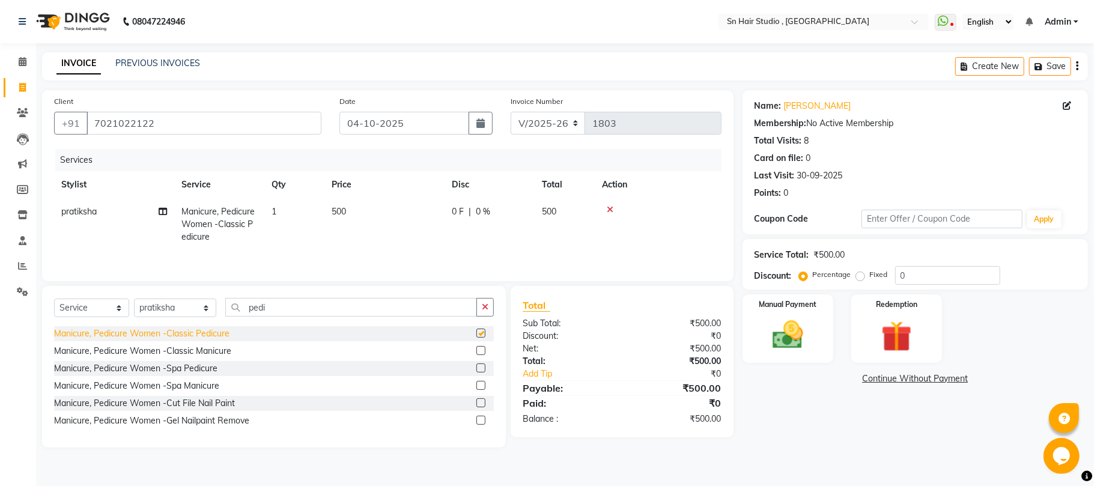
checkbox input "false"
click at [788, 323] on img at bounding box center [788, 334] width 52 height 37
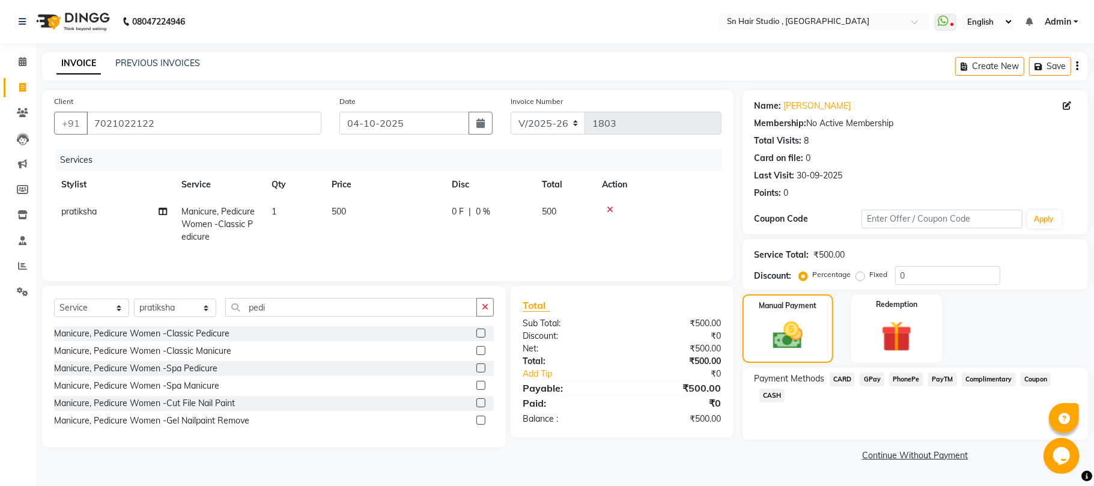
click at [871, 377] on span "GPay" at bounding box center [871, 379] width 25 height 14
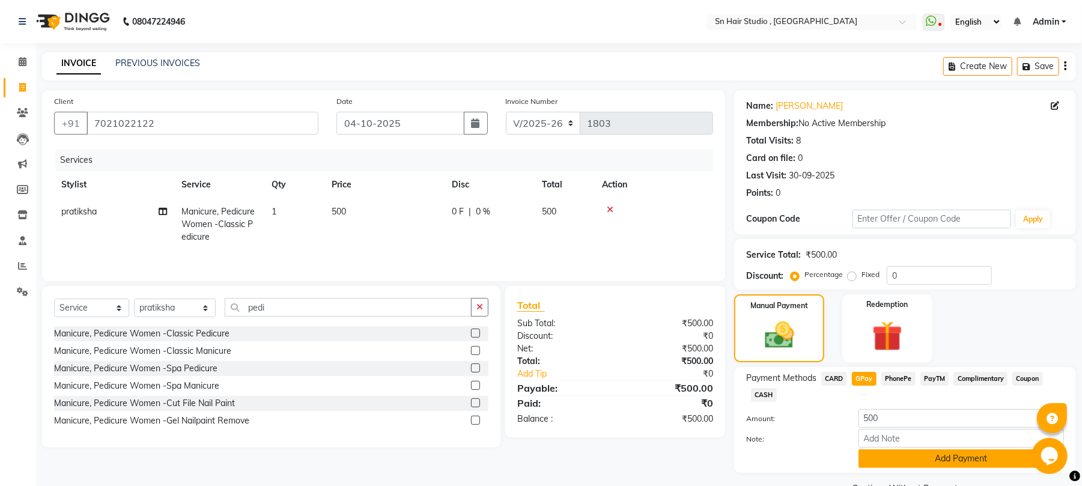
click at [921, 464] on button "Add Payment" at bounding box center [960, 458] width 205 height 19
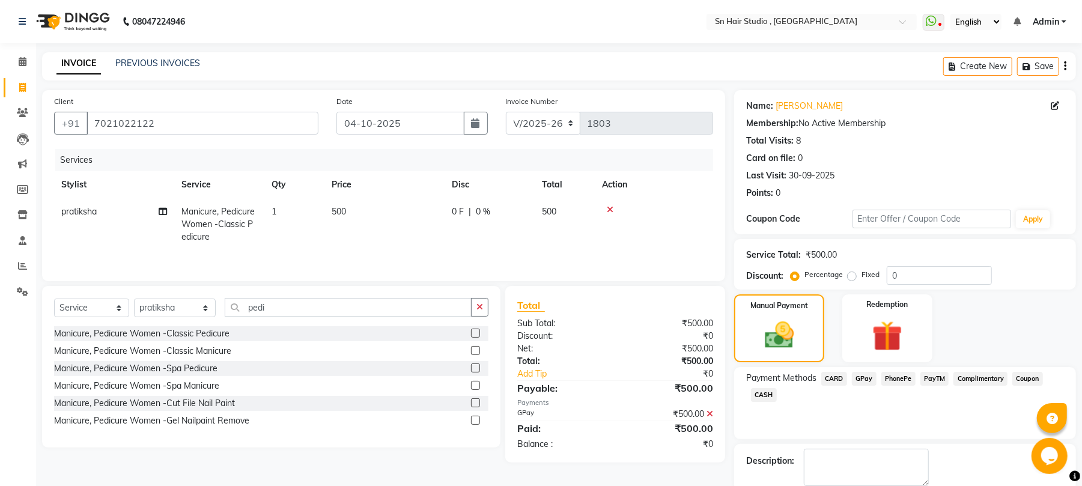
scroll to position [65, 0]
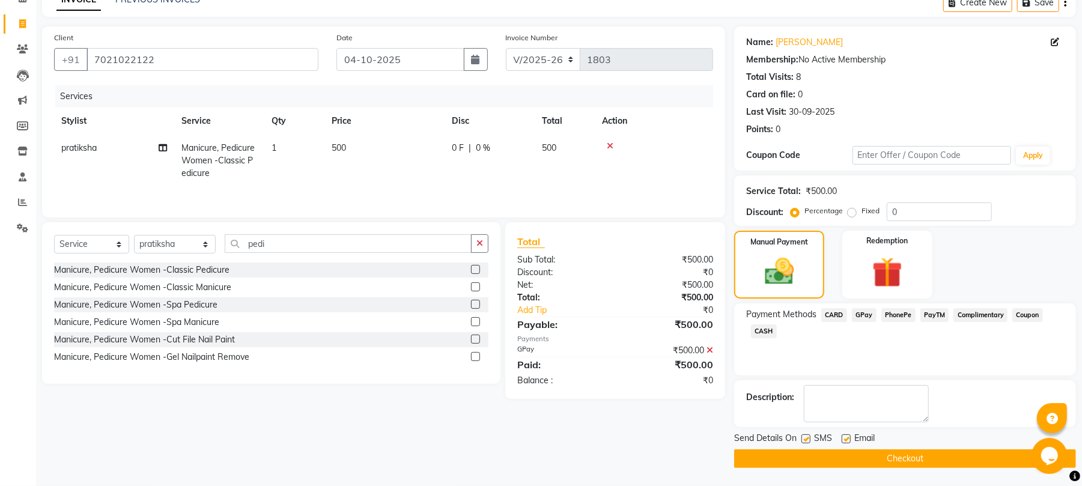
click at [910, 456] on button "Checkout" at bounding box center [905, 458] width 342 height 19
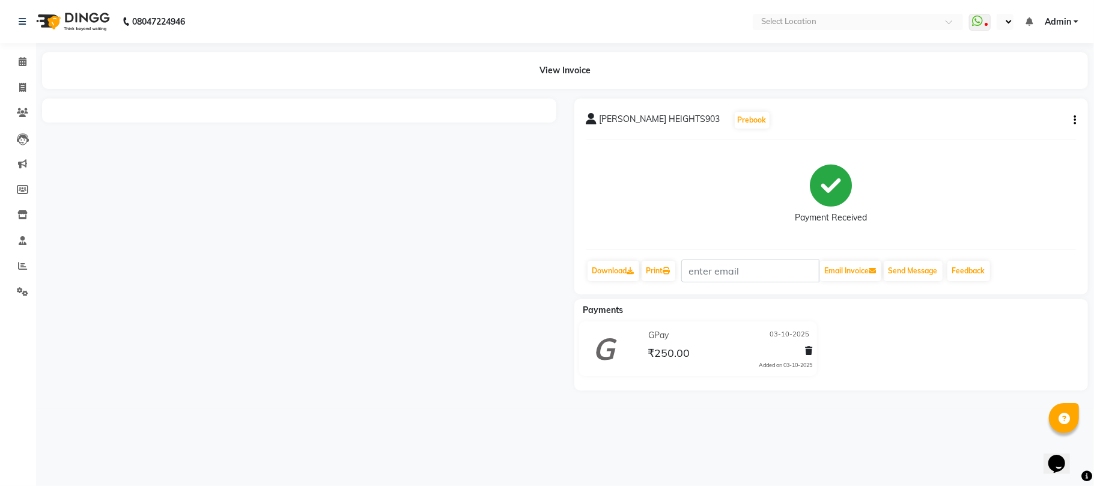
select select "en"
